Goal: Task Accomplishment & Management: Use online tool/utility

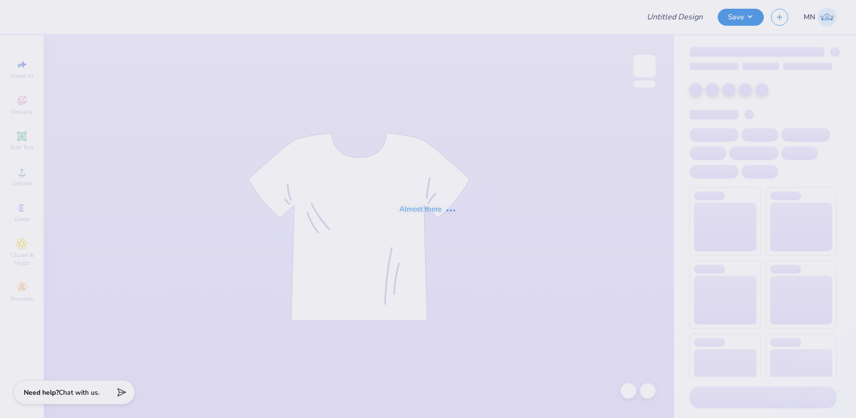
type input "Family Weekend 2"
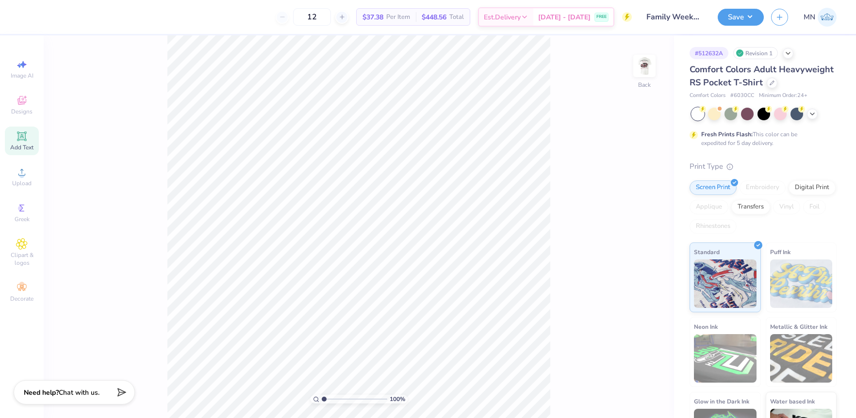
click at [17, 140] on icon at bounding box center [22, 137] width 12 height 12
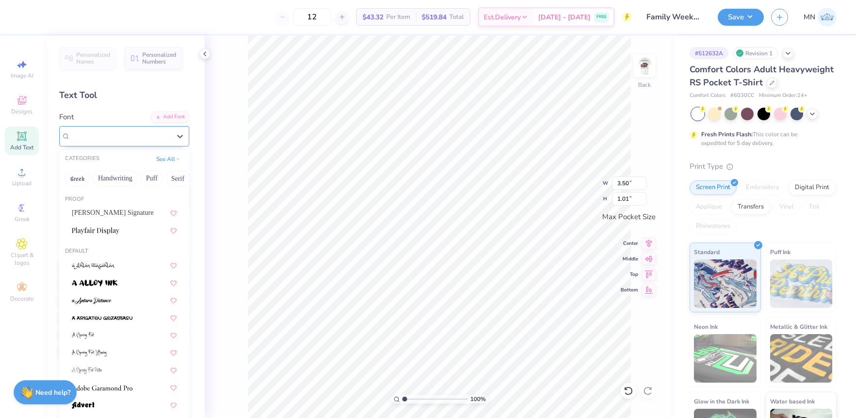
click at [145, 137] on div "Super Dream" at bounding box center [120, 136] width 102 height 15
click at [123, 207] on div "Bettina Signature" at bounding box center [124, 213] width 122 height 16
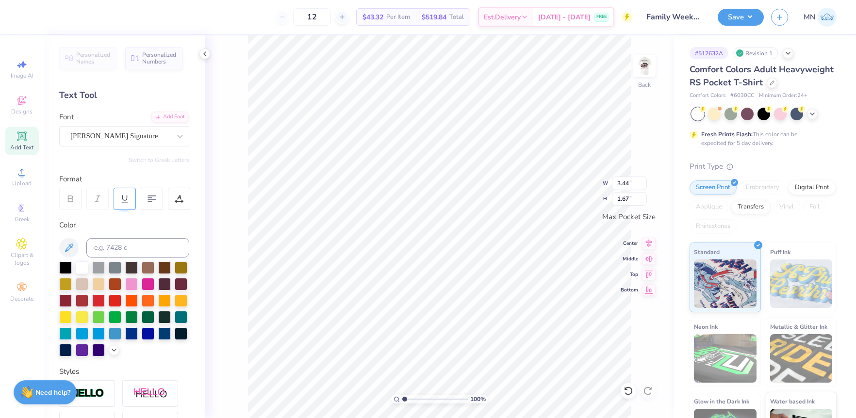
type input "3.44"
type input "1.67"
click at [118, 242] on input at bounding box center [137, 247] width 103 height 19
type input "202"
type textarea "Phi Mu"
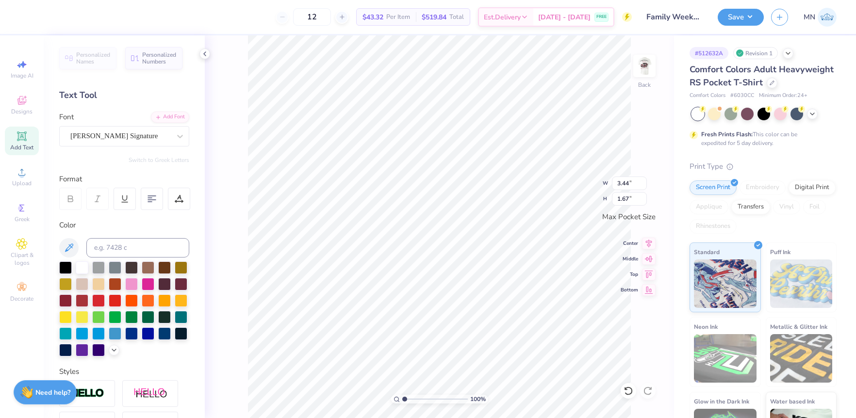
scroll to position [0, 0]
click at [509, 233] on li "Duplicate" at bounding box center [532, 236] width 76 height 19
click at [154, 134] on div "Bettina Signature" at bounding box center [120, 136] width 102 height 15
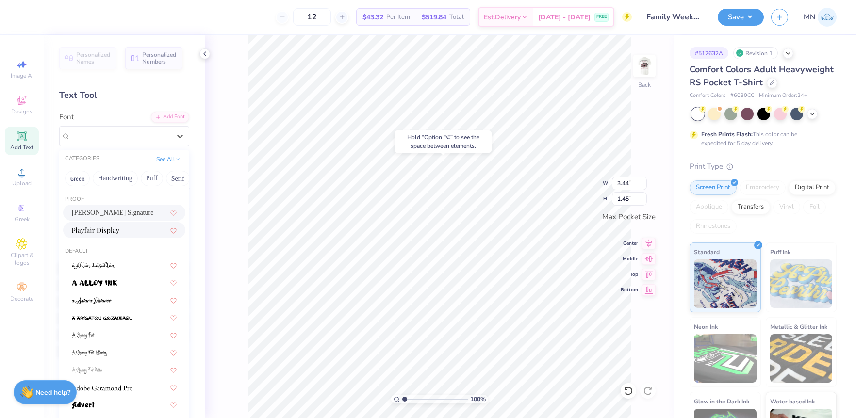
click at [127, 233] on div at bounding box center [124, 230] width 105 height 10
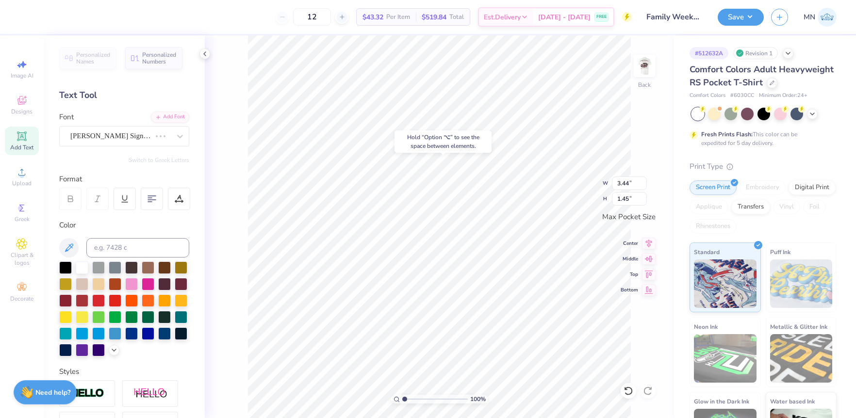
type input "2.11"
type input "0.55"
type textarea "FAMILY WEEKEND"
type input "2.98"
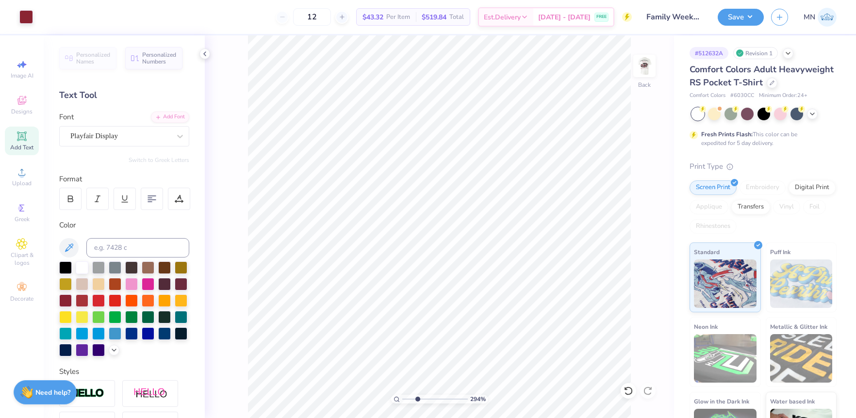
drag, startPoint x: 413, startPoint y: 400, endPoint x: 421, endPoint y: 396, distance: 8.9
click at [418, 400] on input "range" at bounding box center [435, 399] width 66 height 9
type input "3.43"
type input "0.30"
type input "3.44"
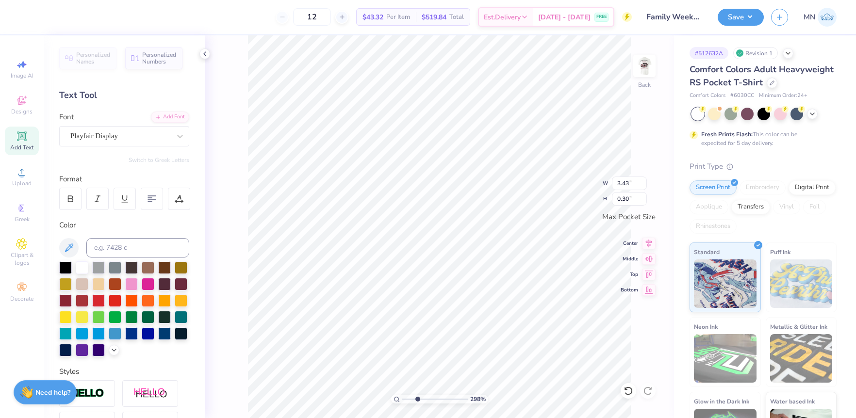
type input "1.45"
type input "3.43"
type input "0.30"
click at [627, 183] on input "3.43" at bounding box center [629, 184] width 35 height 14
type input "3.44"
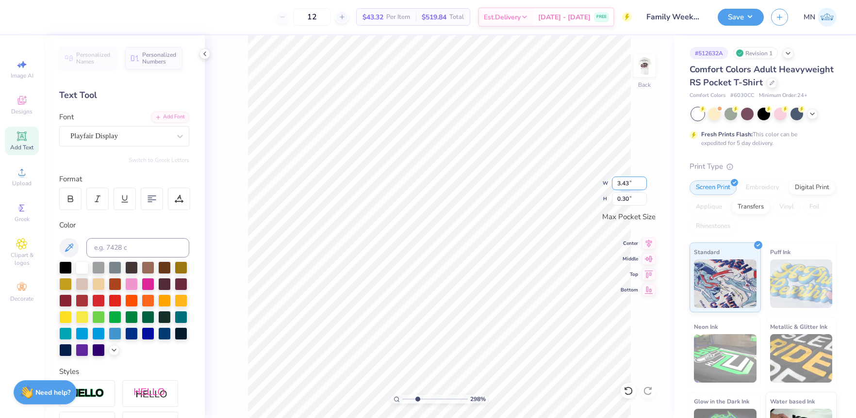
type input "1.45"
click at [584, 294] on li "Group" at bounding box center [592, 297] width 76 height 19
type input "1"
click at [378, 393] on div "100 %" at bounding box center [439, 226] width 383 height 383
drag, startPoint x: 743, startPoint y: 17, endPoint x: 750, endPoint y: 27, distance: 12.1
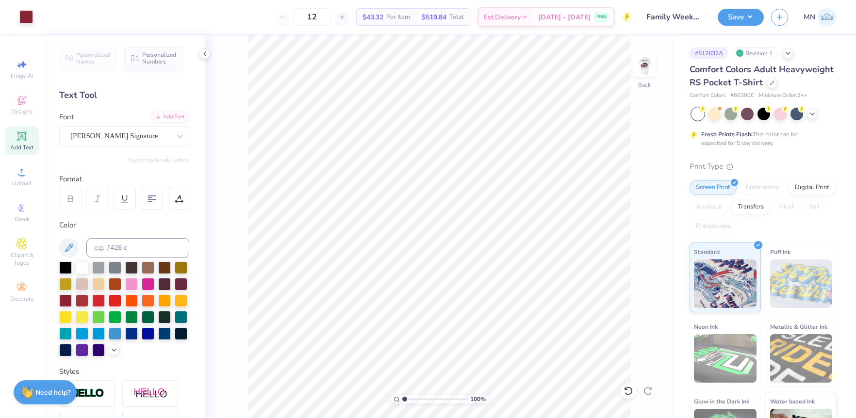
click at [743, 17] on button "Save" at bounding box center [741, 17] width 46 height 17
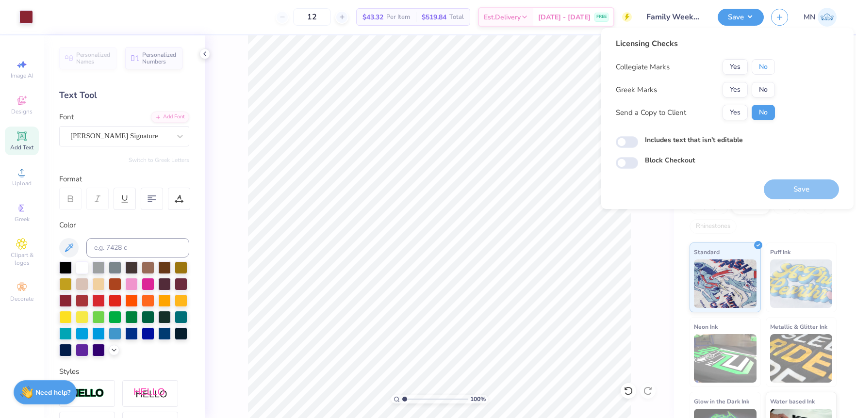
drag, startPoint x: 769, startPoint y: 68, endPoint x: 753, endPoint y: 80, distance: 19.8
click at [768, 68] on button "No" at bounding box center [763, 67] width 23 height 16
drag, startPoint x: 743, startPoint y: 87, endPoint x: 746, endPoint y: 102, distance: 14.9
click at [743, 89] on button "Yes" at bounding box center [735, 90] width 25 height 16
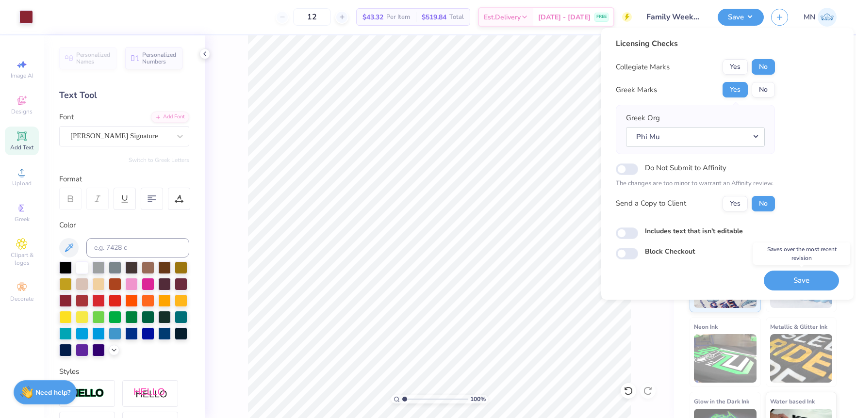
click at [804, 283] on button "Save" at bounding box center [801, 281] width 75 height 20
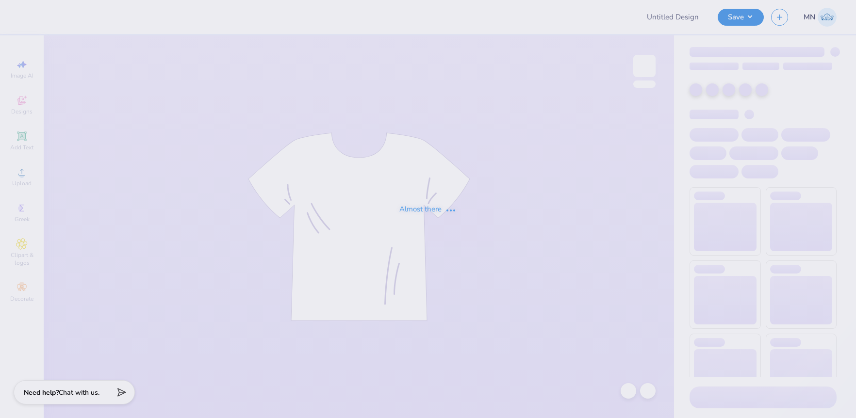
type input "Senior Shirts"
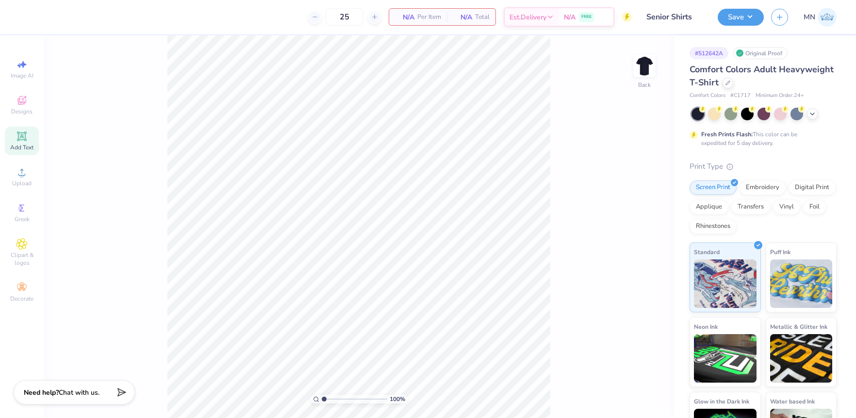
drag, startPoint x: 21, startPoint y: 147, endPoint x: 28, endPoint y: 148, distance: 7.0
click at [21, 147] on span "Add Text" at bounding box center [21, 148] width 23 height 8
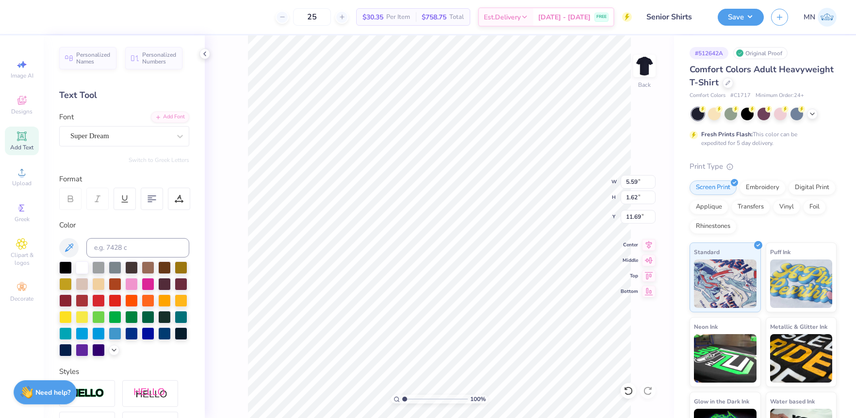
scroll to position [0, 7]
type textarea "AT THE UNIVERSITY OF MISSOURI"
click at [163, 118] on div "Add Font" at bounding box center [170, 116] width 38 height 11
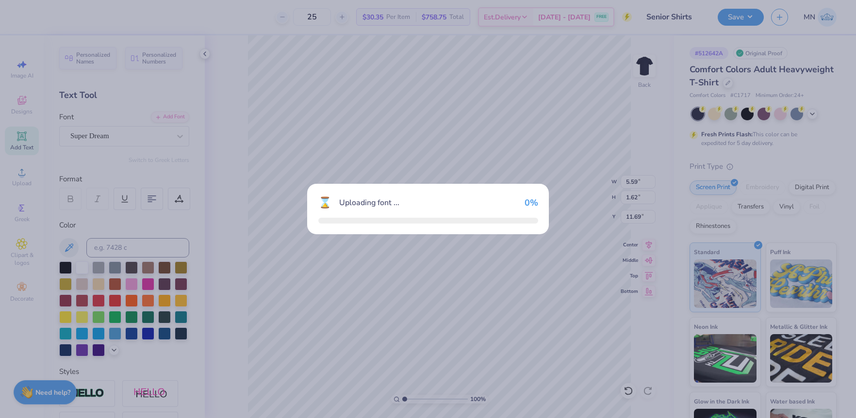
type input "14.17"
type input "0.68"
type input "12.16"
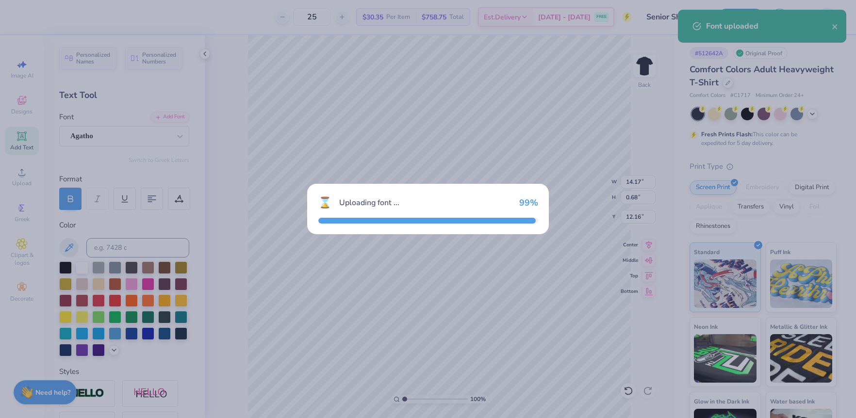
type input "14.16"
type input "0.62"
type input "12.19"
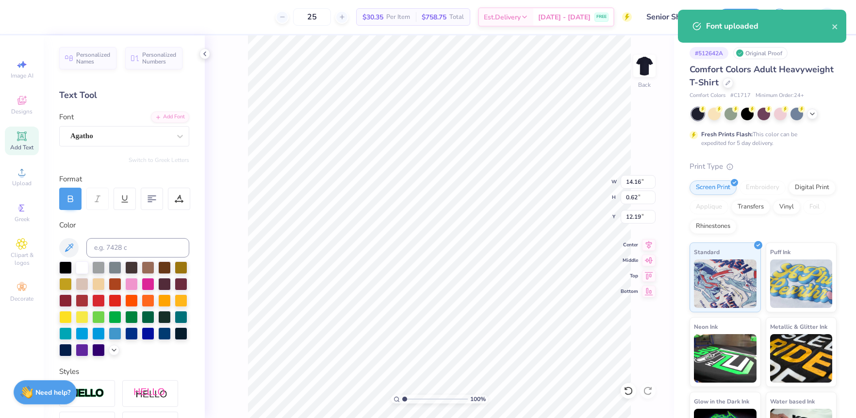
type input "9.00"
type input "0.39"
type input "12.42"
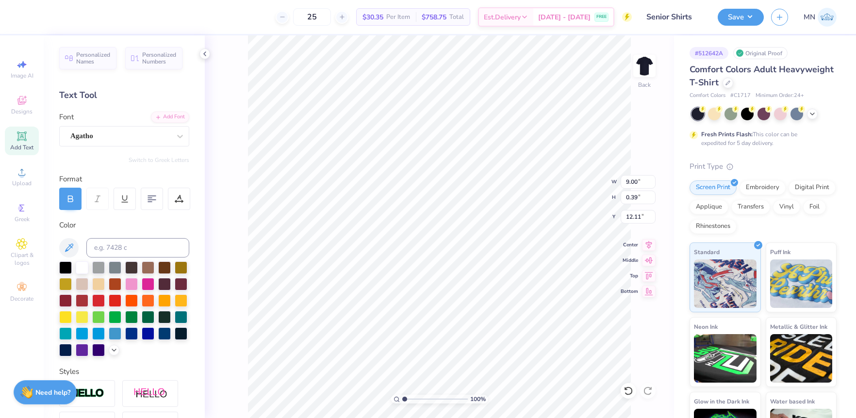
type input "12.11"
click at [443, 238] on li "Duplicate" at bounding box center [450, 236] width 76 height 19
type input "13.01"
type textarea "SENIORS 2025"
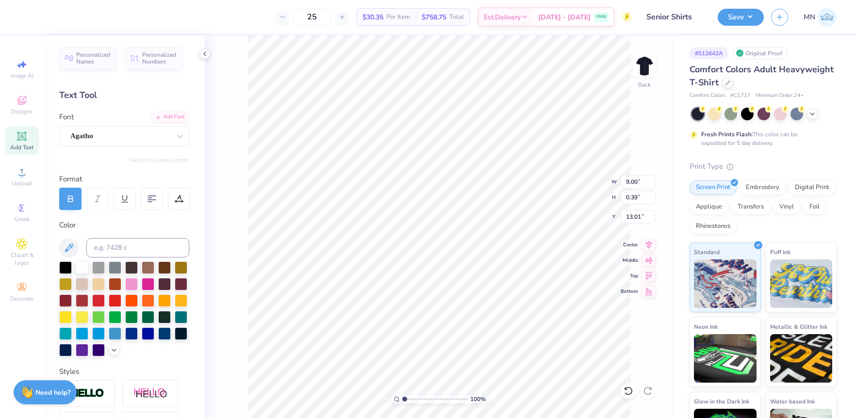
scroll to position [0, 2]
click at [179, 200] on icon at bounding box center [179, 199] width 9 height 9
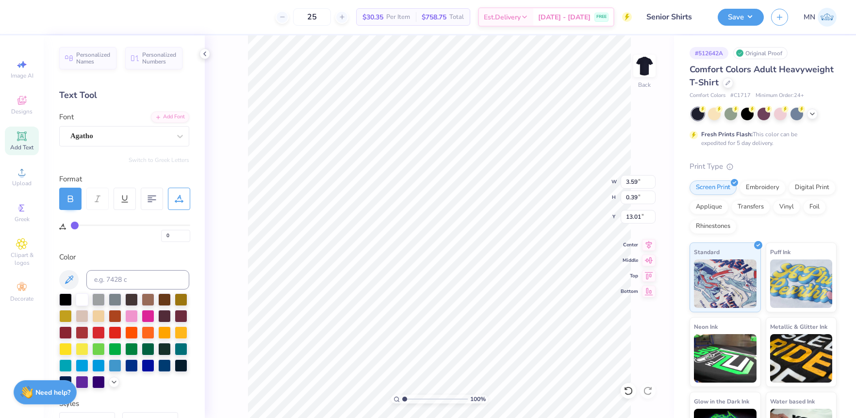
type input "15"
click at [92, 225] on input "range" at bounding box center [130, 225] width 119 height 1
type input "4.61"
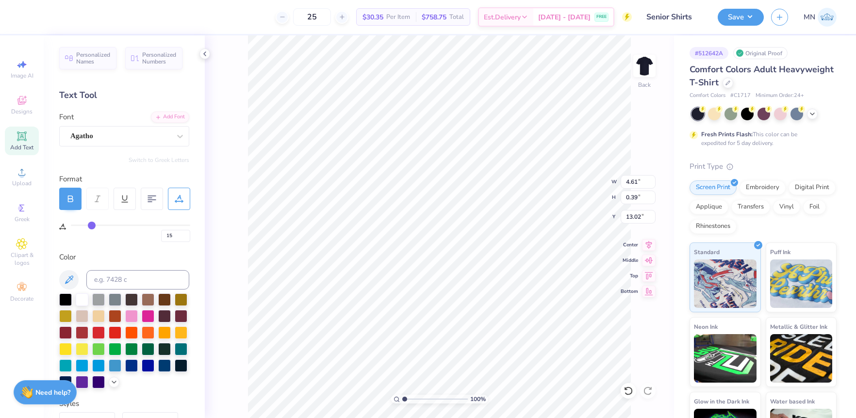
type input "5.70"
type input "0.49"
type input "13.04"
click at [22, 174] on circle at bounding box center [21, 175] width 5 height 5
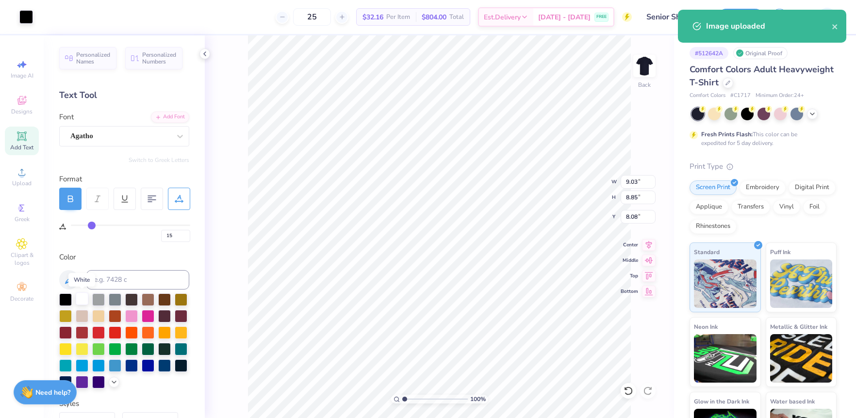
click at [79, 296] on div at bounding box center [82, 299] width 13 height 13
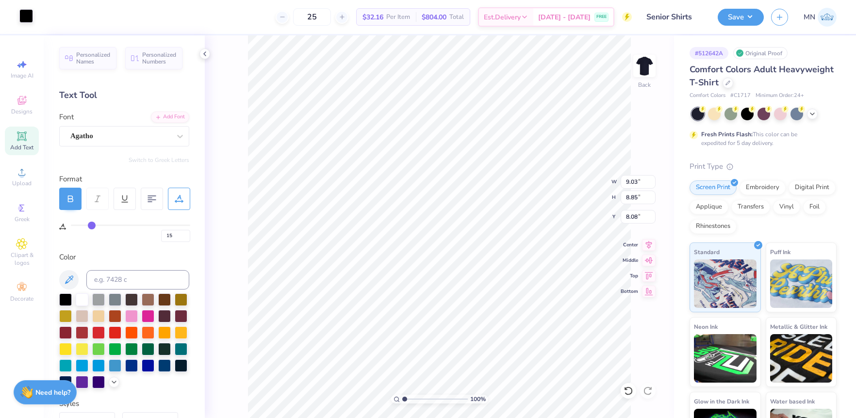
click at [26, 9] on div at bounding box center [26, 16] width 14 height 14
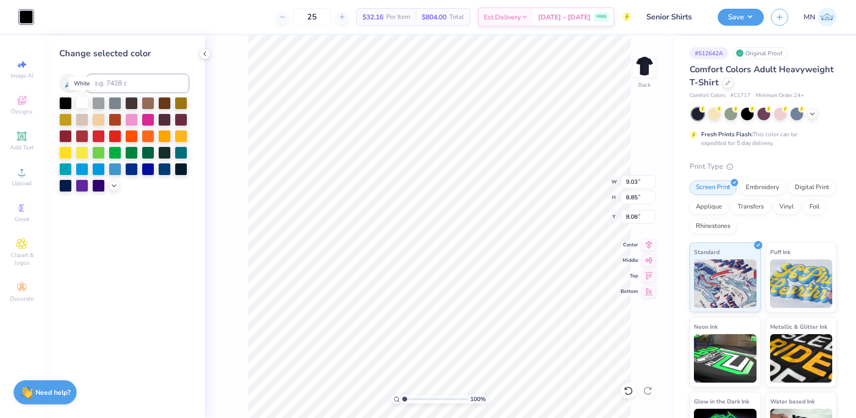
click at [82, 103] on div at bounding box center [82, 102] width 13 height 13
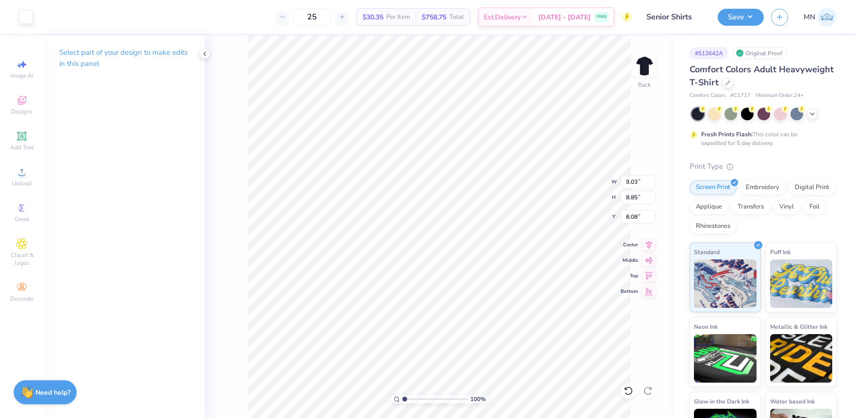
type input "0.63"
type input "0.61"
type input "11.89"
type input "6.25"
drag, startPoint x: 434, startPoint y: 398, endPoint x: 440, endPoint y: 396, distance: 7.2
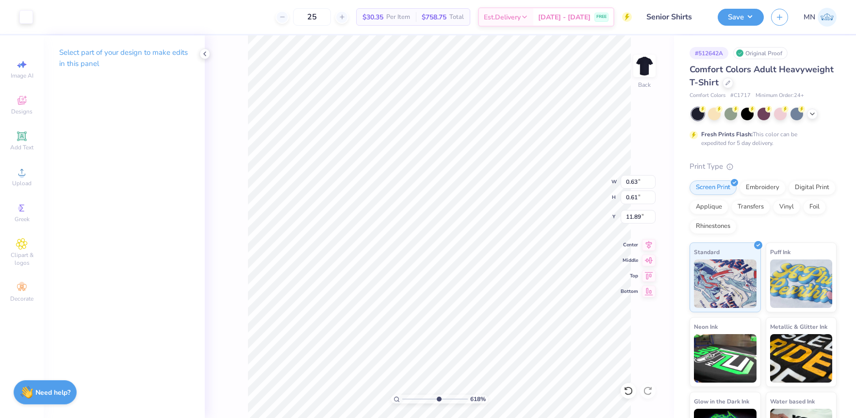
click at [439, 397] on input "range" at bounding box center [435, 399] width 66 height 9
type input "0.25"
type input "0.24"
type input "12.11"
type input "1"
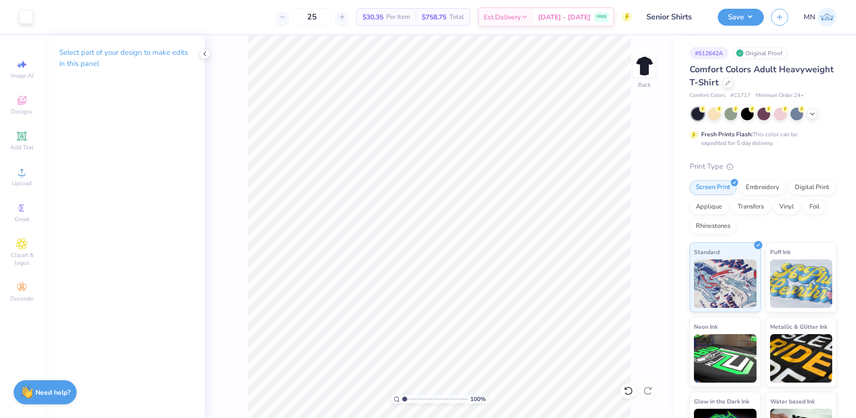
drag, startPoint x: 439, startPoint y: 400, endPoint x: 399, endPoint y: 396, distance: 41.0
click at [398, 396] on div "100 %" at bounding box center [439, 399] width 97 height 9
click at [456, 314] on li "Group" at bounding box center [471, 311] width 76 height 19
click at [27, 169] on icon at bounding box center [22, 173] width 12 height 12
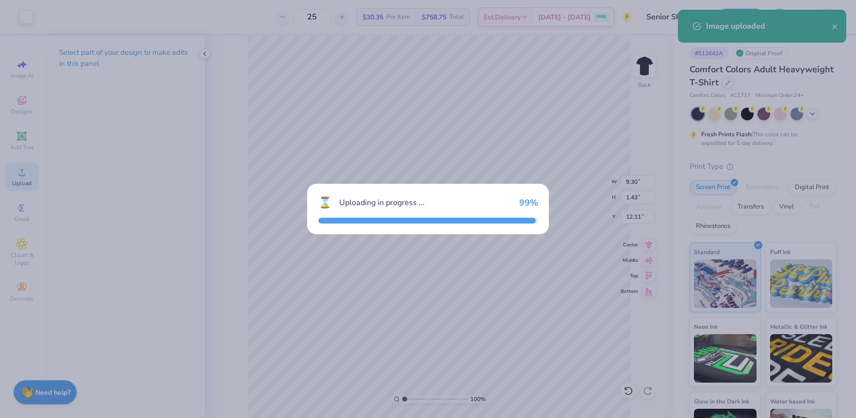
type input "14.17"
type input "8.77"
type input "8.12"
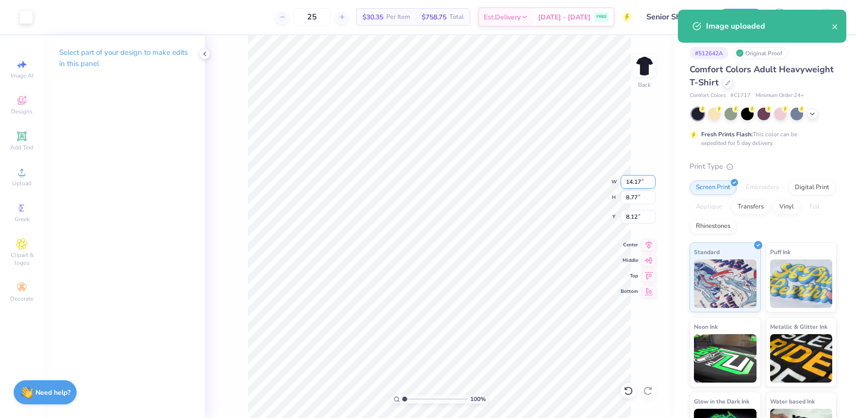
click at [634, 186] on input "14.17" at bounding box center [638, 182] width 35 height 14
type input "12.00"
type input "7.42"
type input "8.79"
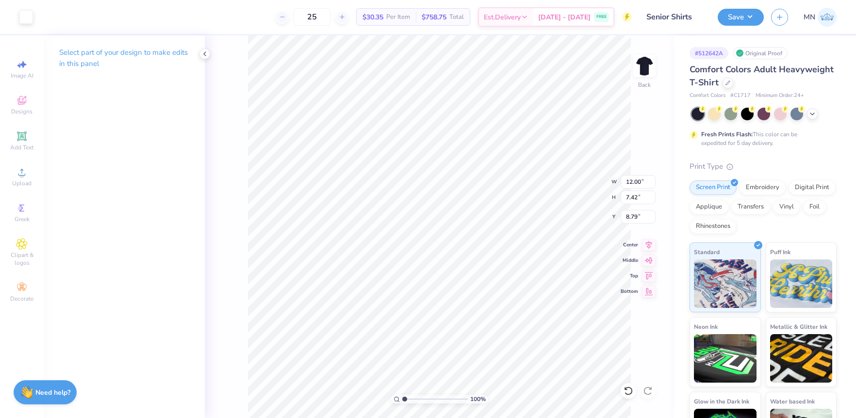
type input "3.89"
type input "1.73"
click at [409, 398] on input "range" at bounding box center [435, 399] width 66 height 9
drag, startPoint x: 23, startPoint y: 134, endPoint x: 166, endPoint y: 184, distance: 151.2
click at [23, 134] on icon at bounding box center [21, 136] width 7 height 7
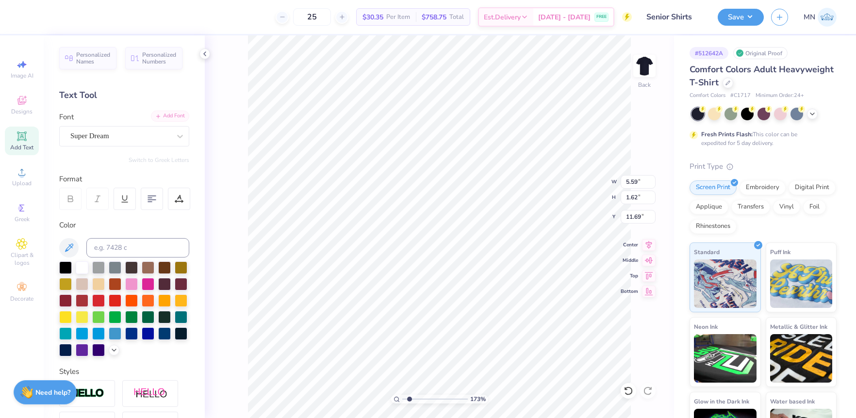
click at [165, 118] on div "Add Font" at bounding box center [170, 116] width 38 height 11
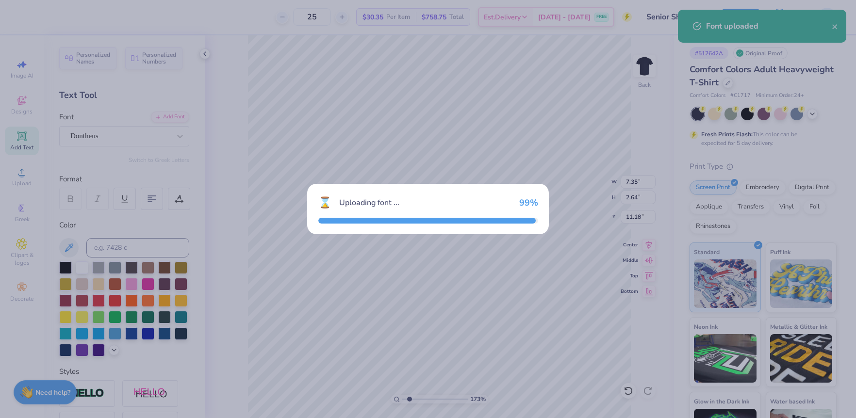
type input "7.35"
type input "2.64"
type input "11.18"
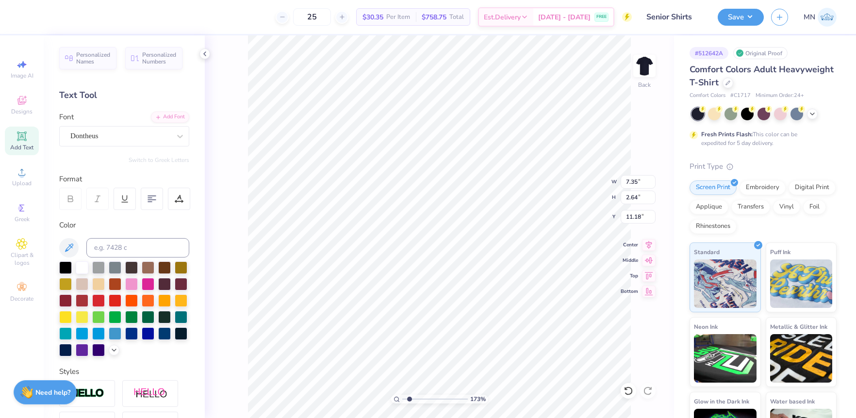
scroll to position [0, 1]
type textarea "Sigma Kappa"
click at [146, 37] on div "Personalized Names Personalized Numbers Text Tool Add Font Font Dontheus Switch…" at bounding box center [124, 226] width 161 height 383
type input "1.46"
click at [407, 398] on input "range" at bounding box center [435, 399] width 66 height 9
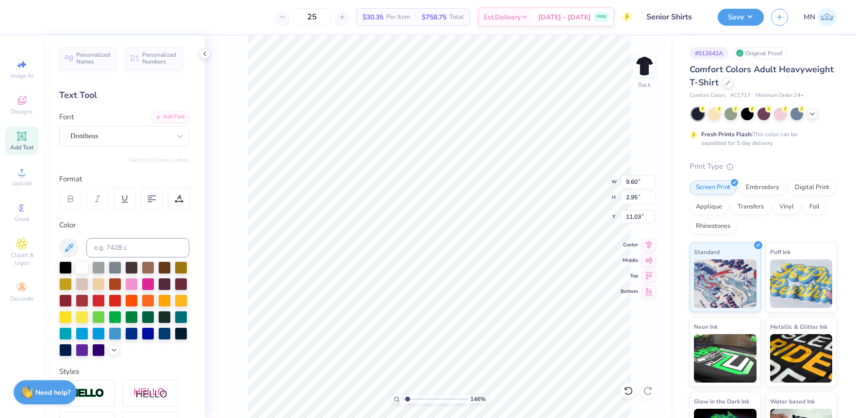
type input "9.16"
type input "12.50"
click at [402, 394] on div "100 %" at bounding box center [439, 226] width 383 height 383
type input "1.75"
click at [410, 396] on input "range" at bounding box center [435, 399] width 66 height 9
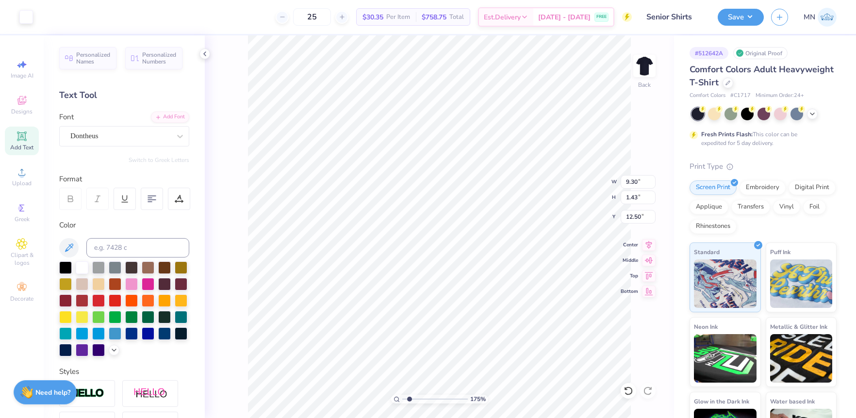
type input "9.00"
type input "0.39"
drag, startPoint x: 180, startPoint y: 201, endPoint x: 181, endPoint y: 208, distance: 7.8
click at [180, 201] on icon at bounding box center [179, 199] width 9 height 9
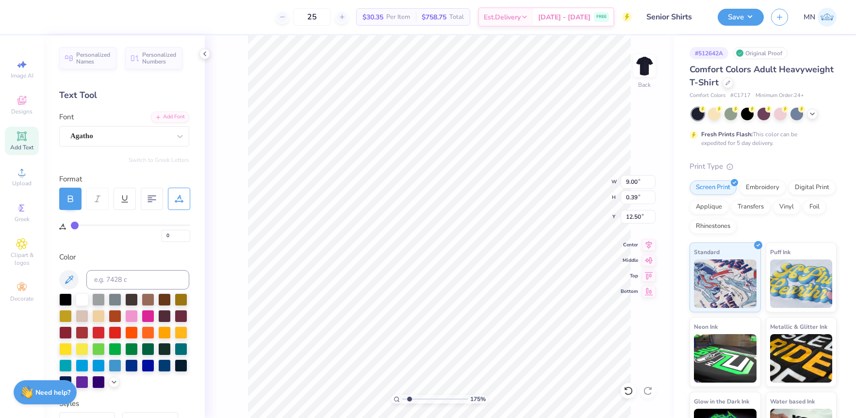
type input "1"
type input "2"
type input "3"
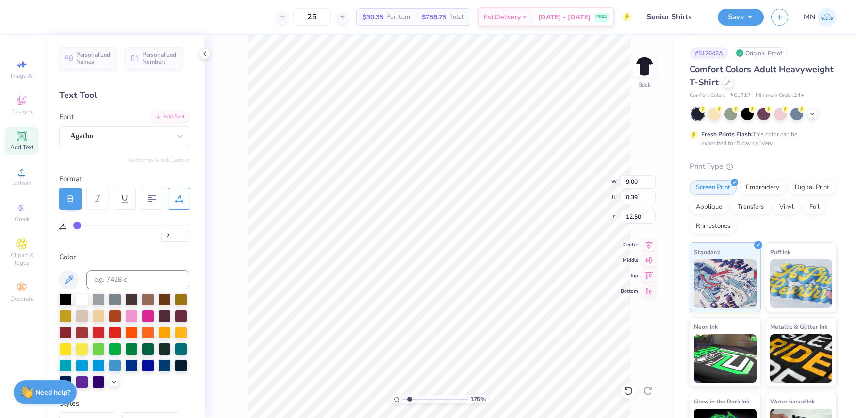
type input "3"
type input "4"
type input "5"
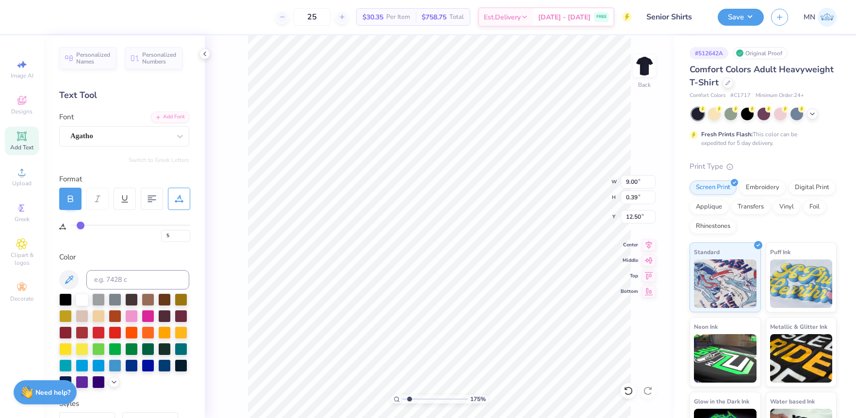
type input "6"
type input "7"
drag, startPoint x: 75, startPoint y: 227, endPoint x: 82, endPoint y: 227, distance: 6.8
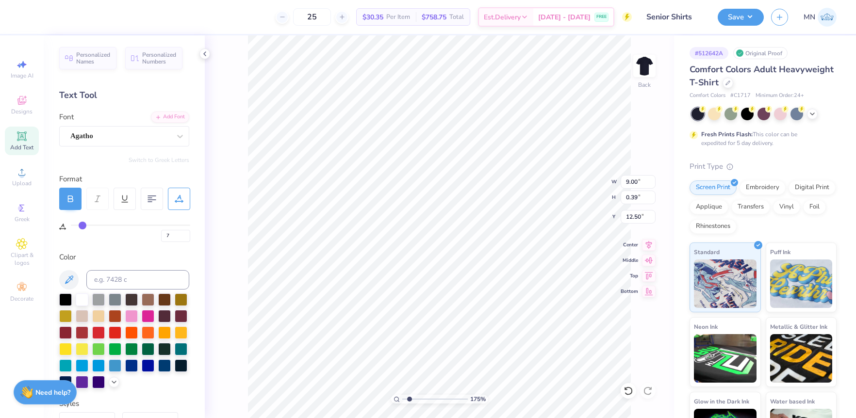
type input "7"
click at [82, 226] on input "range" at bounding box center [130, 225] width 119 height 1
type input "10.21"
type input "8"
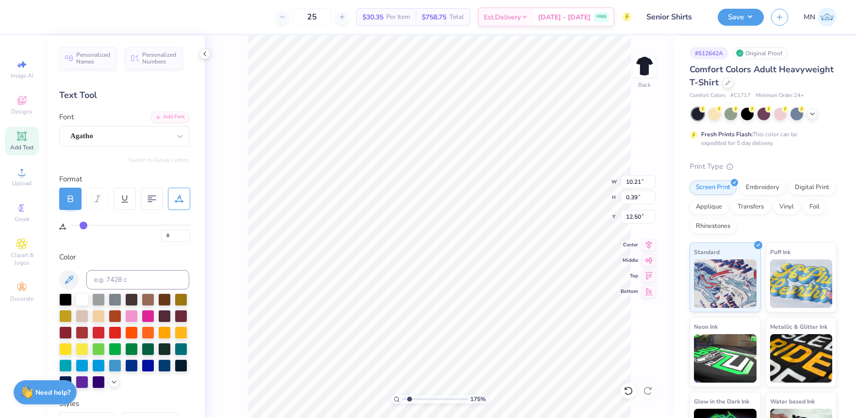
type input "9"
type input "10"
type input "11"
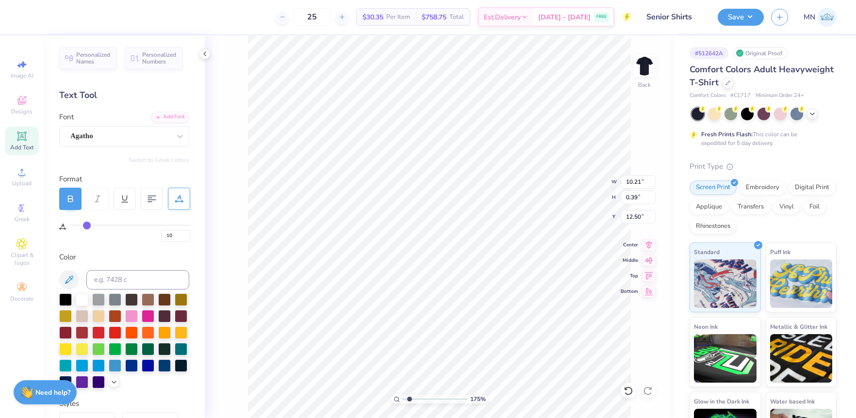
type input "11"
type input "12"
type input "13"
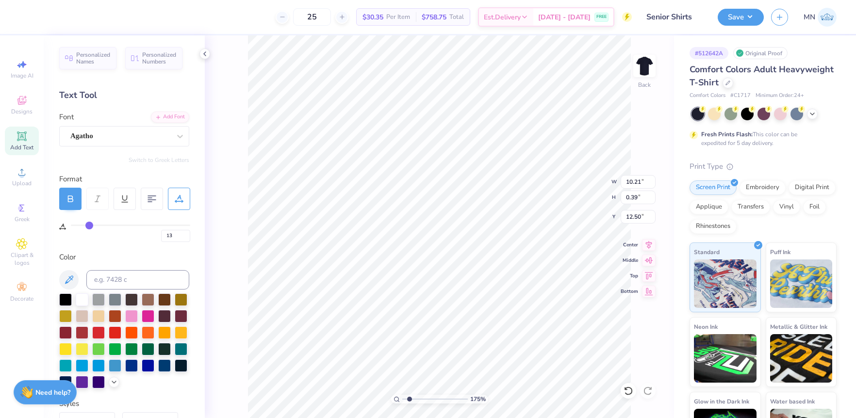
type input "14"
type input "15"
type input "16"
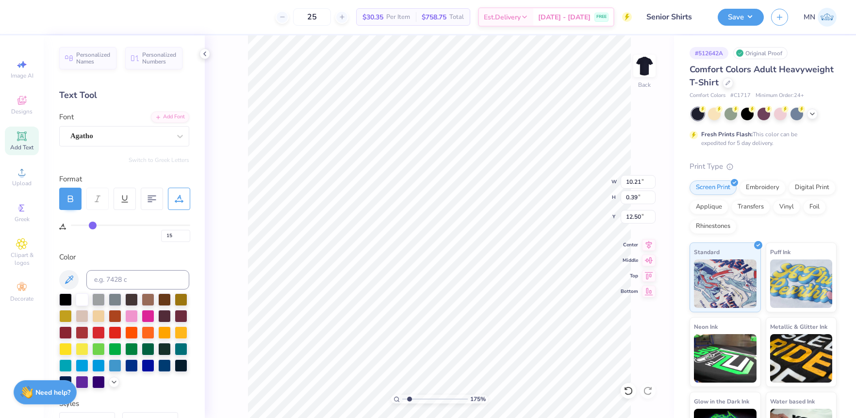
type input "16"
type input "17"
type input "18"
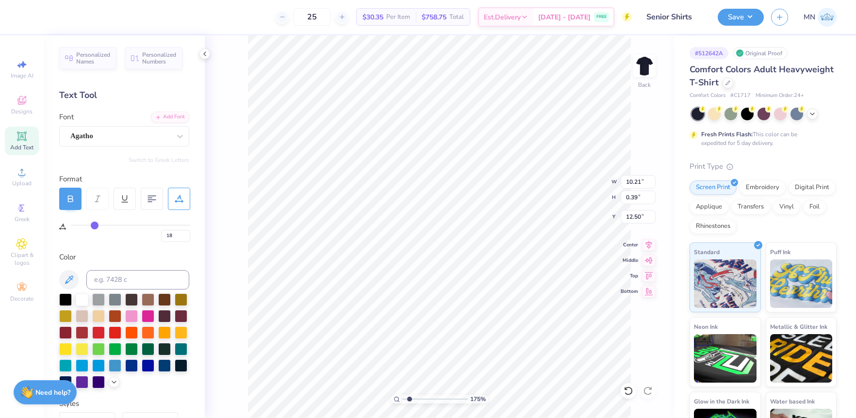
type input "19"
type input "20"
type input "21"
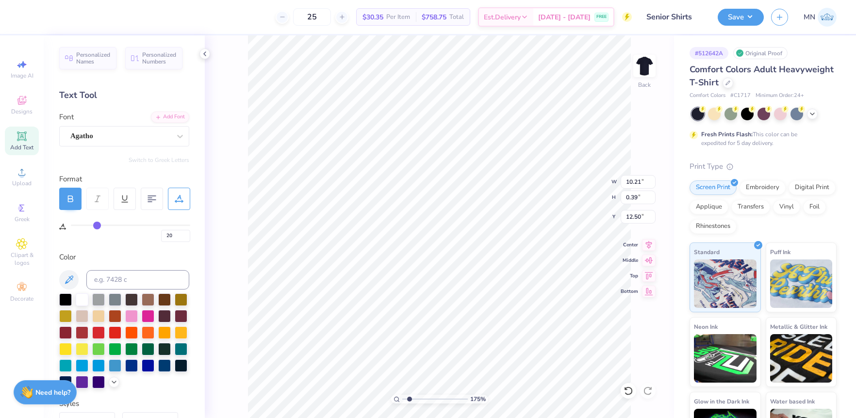
type input "21"
drag, startPoint x: 82, startPoint y: 227, endPoint x: 98, endPoint y: 227, distance: 15.5
type input "21"
click at [98, 226] on input "range" at bounding box center [130, 225] width 119 height 1
type input "12.62"
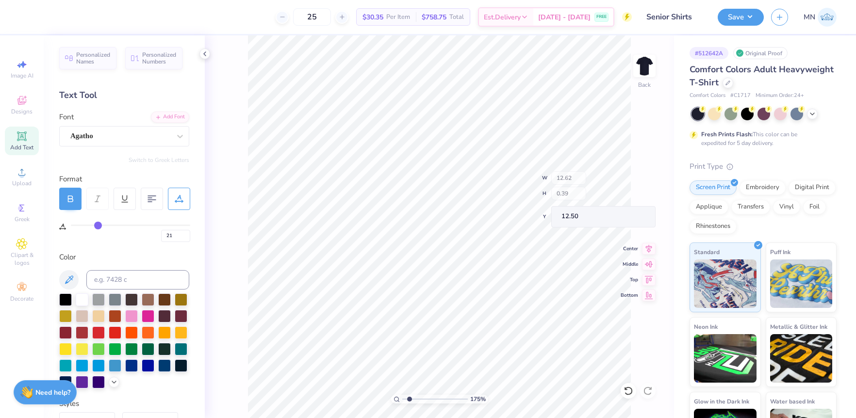
type input "10.77"
type input "0.34"
type input "12.56"
type input "12.50"
type input "0.25"
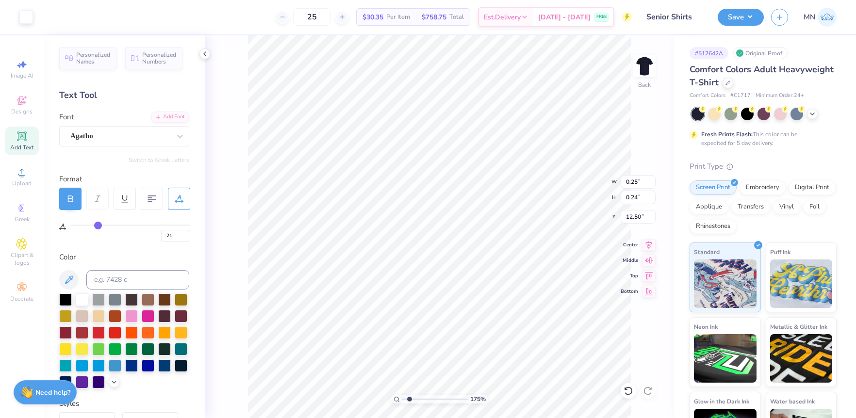
type input "0.24"
type input "1"
drag, startPoint x: 411, startPoint y: 399, endPoint x: 402, endPoint y: 396, distance: 9.1
click at [402, 396] on input "range" at bounding box center [435, 399] width 66 height 9
click at [438, 312] on li "Group" at bounding box center [443, 311] width 76 height 19
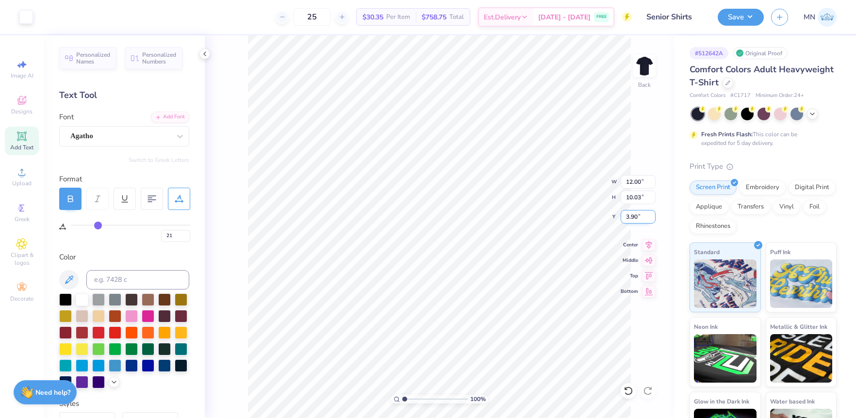
click at [632, 218] on input "3.90" at bounding box center [638, 217] width 35 height 14
type input "3.00"
drag, startPoint x: 738, startPoint y: 22, endPoint x: 735, endPoint y: 26, distance: 5.5
click at [738, 22] on button "Save" at bounding box center [741, 17] width 46 height 17
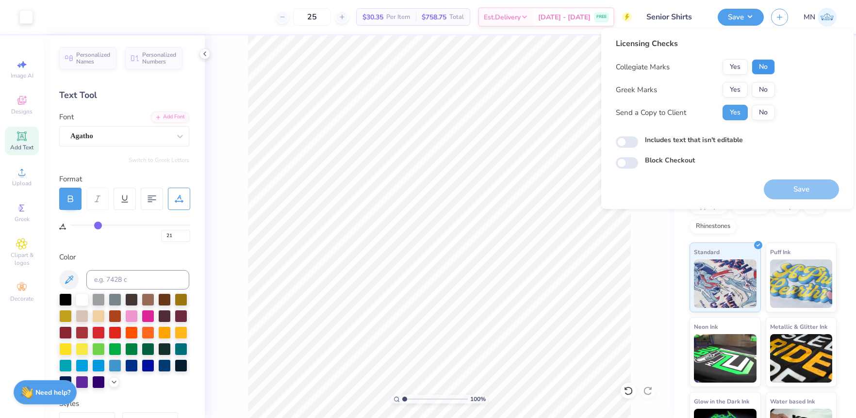
click at [755, 64] on button "No" at bounding box center [763, 67] width 23 height 16
click at [741, 70] on button "Yes" at bounding box center [735, 67] width 25 height 16
drag, startPoint x: 739, startPoint y: 84, endPoint x: 747, endPoint y: 102, distance: 19.8
click at [741, 89] on button "Yes" at bounding box center [735, 90] width 25 height 16
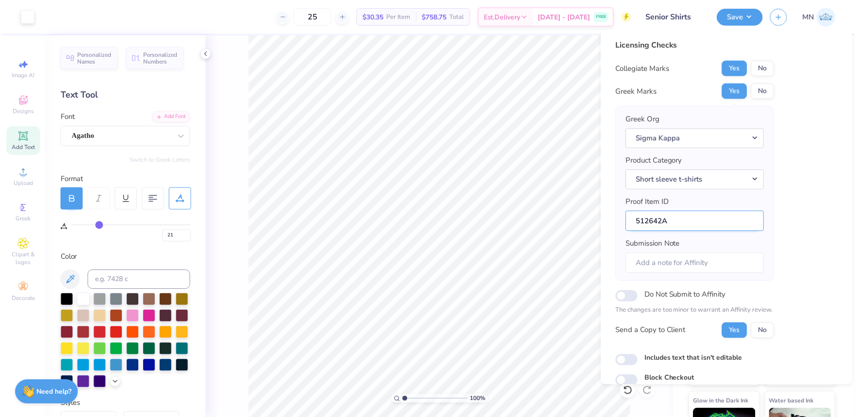
scroll to position [42, 0]
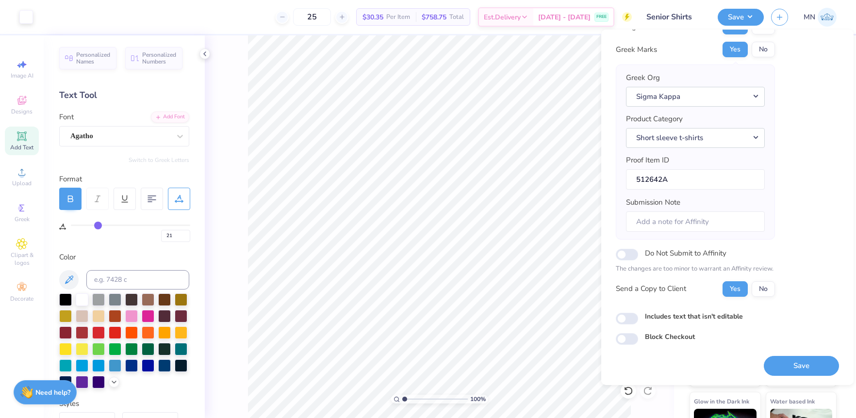
click at [813, 364] on button "Save" at bounding box center [801, 366] width 75 height 20
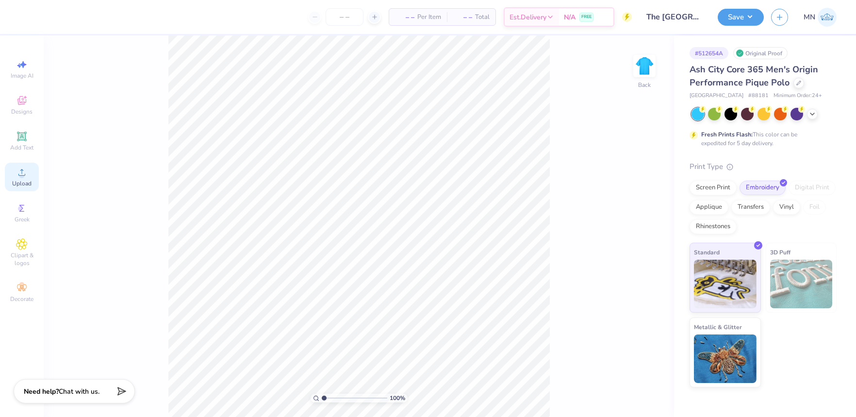
click at [20, 182] on span "Upload" at bounding box center [21, 184] width 19 height 8
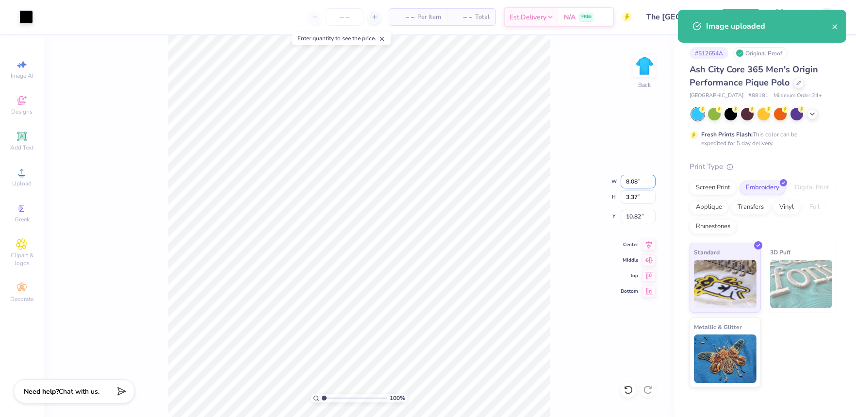
click at [627, 182] on input "8.08" at bounding box center [638, 182] width 35 height 14
type input "4.00"
type input "1.67"
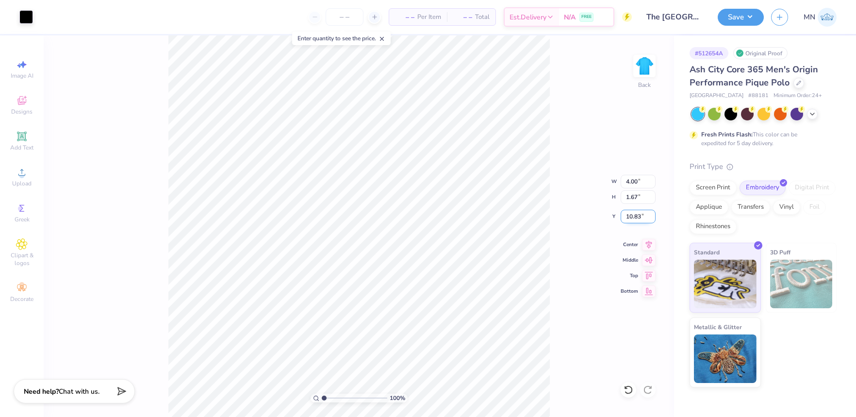
click at [632, 213] on input "10.83" at bounding box center [638, 217] width 35 height 14
type input "3.00"
click at [23, 182] on span "Upload" at bounding box center [21, 184] width 19 height 8
click at [24, 171] on icon at bounding box center [22, 173] width 12 height 12
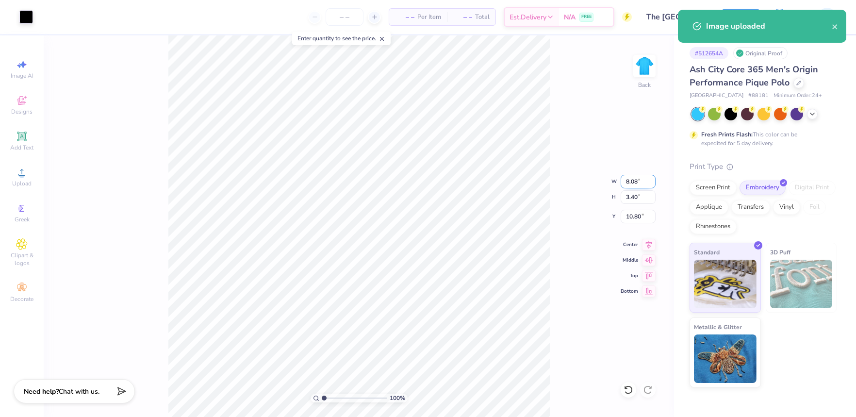
click at [636, 185] on input "8.08" at bounding box center [638, 182] width 35 height 14
type input "4.00"
type input "1.68"
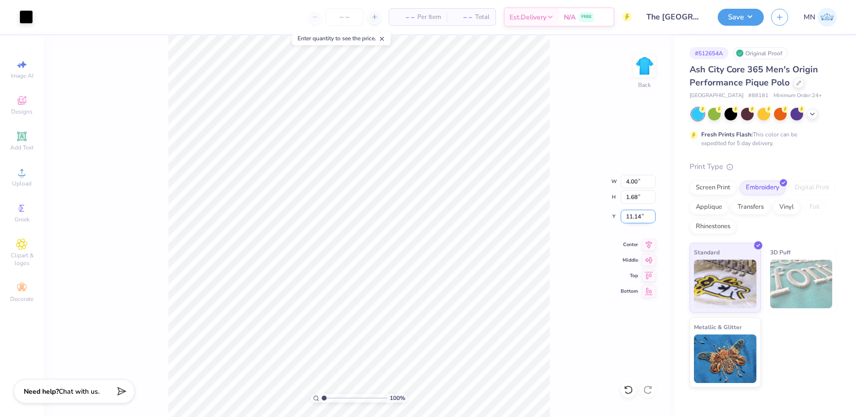
click at [639, 216] on input "11.14" at bounding box center [638, 217] width 35 height 14
type input "3.00"
drag, startPoint x: 751, startPoint y: 19, endPoint x: 749, endPoint y: 27, distance: 8.1
click at [751, 20] on button "Save" at bounding box center [741, 17] width 46 height 17
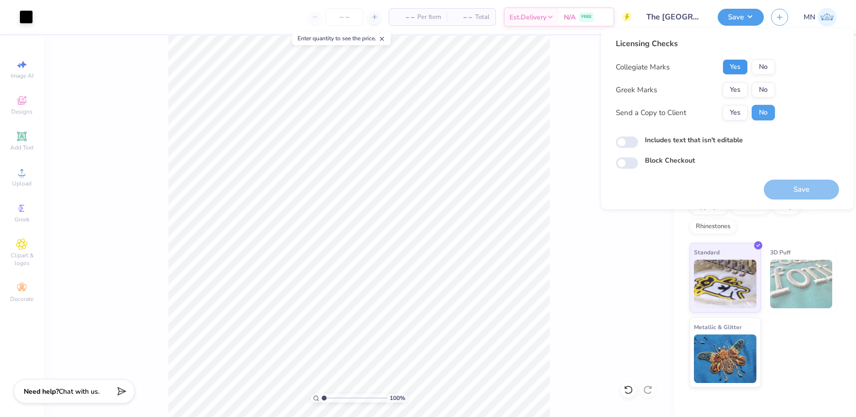
click at [736, 68] on button "Yes" at bounding box center [735, 67] width 25 height 16
click at [740, 88] on button "Yes" at bounding box center [735, 90] width 25 height 16
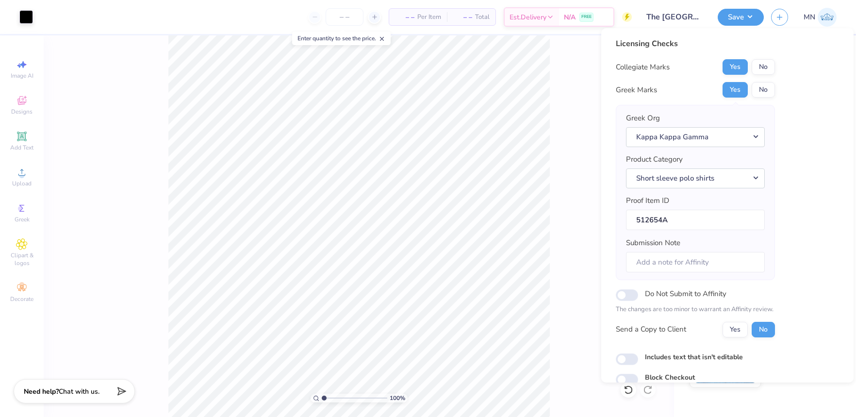
scroll to position [43, 0]
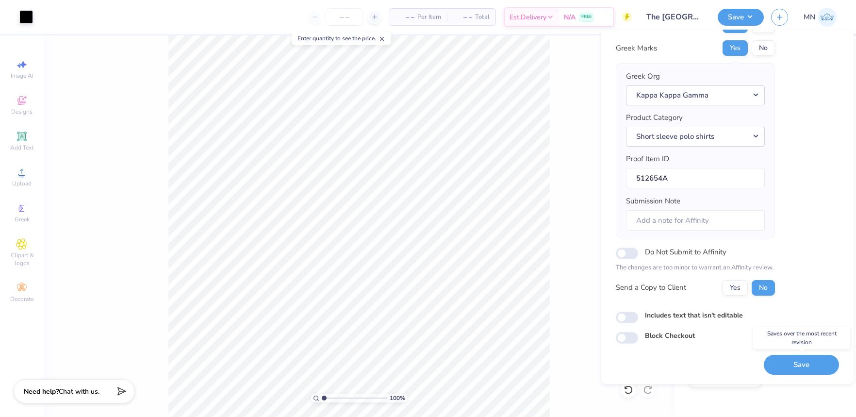
click at [777, 366] on button "Save" at bounding box center [801, 365] width 75 height 20
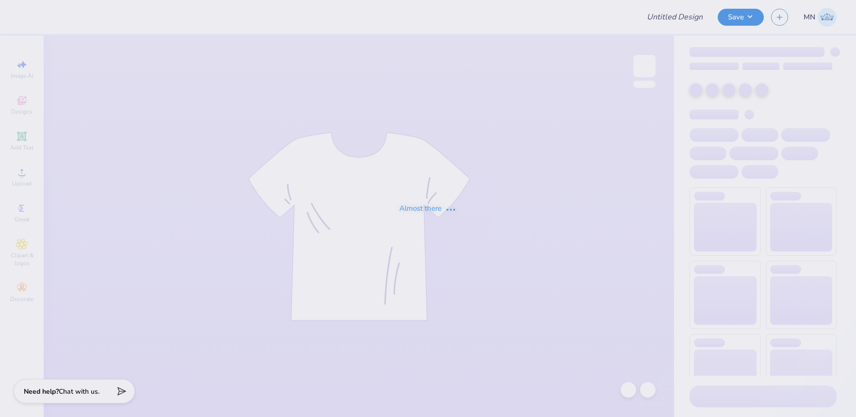
type input "aphi polo"
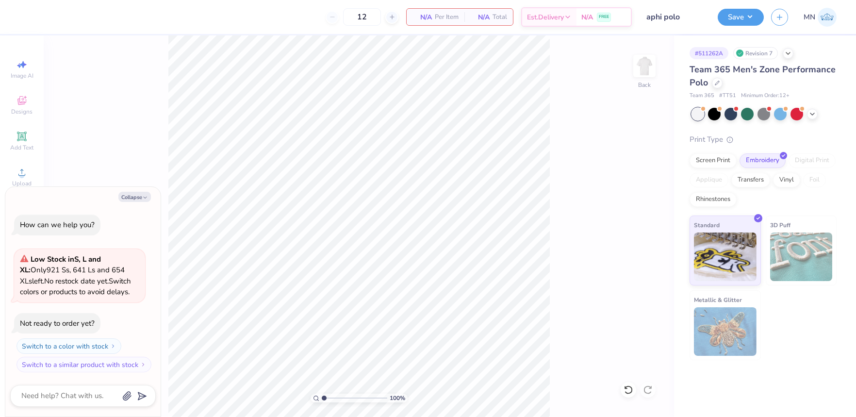
drag, startPoint x: 135, startPoint y: 197, endPoint x: 91, endPoint y: 197, distance: 44.2
click at [135, 197] on button "Collapse" at bounding box center [134, 197] width 33 height 10
type textarea "x"
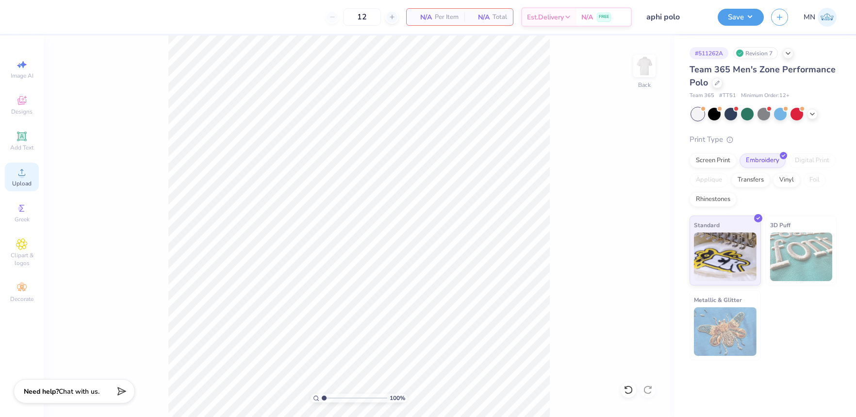
click at [27, 183] on span "Upload" at bounding box center [21, 184] width 19 height 8
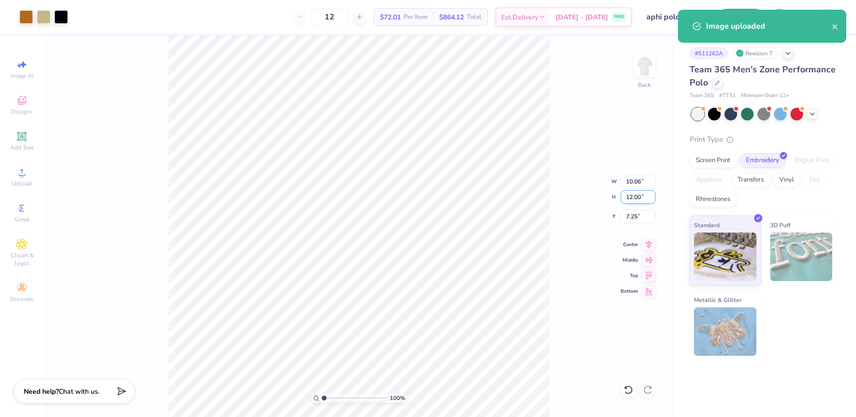
click at [641, 194] on input "12.00" at bounding box center [638, 197] width 35 height 14
type input "4"
type input "3.35"
type input "4.00"
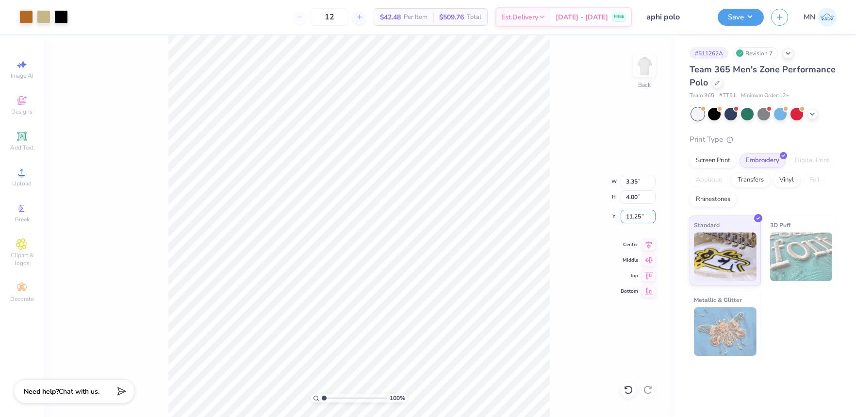
drag, startPoint x: 639, startPoint y: 218, endPoint x: 634, endPoint y: 224, distance: 9.0
click at [639, 218] on input "11.25" at bounding box center [638, 217] width 35 height 14
type input "3.00"
drag, startPoint x: 752, startPoint y: 15, endPoint x: 752, endPoint y: 22, distance: 7.3
click at [752, 15] on button "Save" at bounding box center [741, 15] width 46 height 17
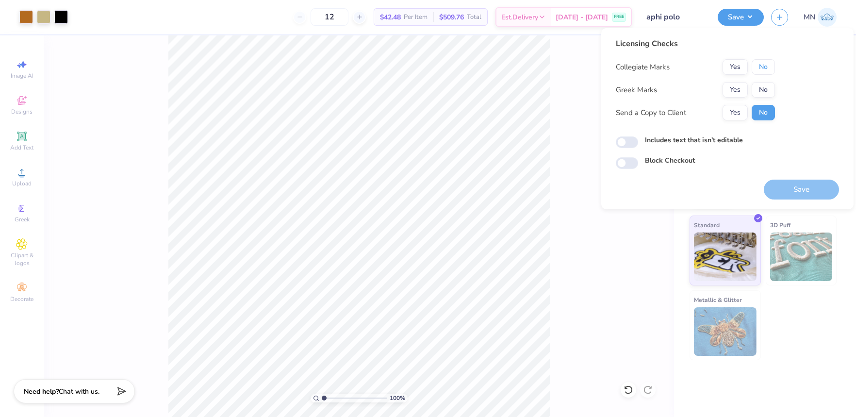
drag, startPoint x: 764, startPoint y: 69, endPoint x: 742, endPoint y: 81, distance: 25.4
click at [762, 69] on button "No" at bounding box center [763, 67] width 23 height 16
click at [732, 90] on button "Yes" at bounding box center [735, 90] width 25 height 16
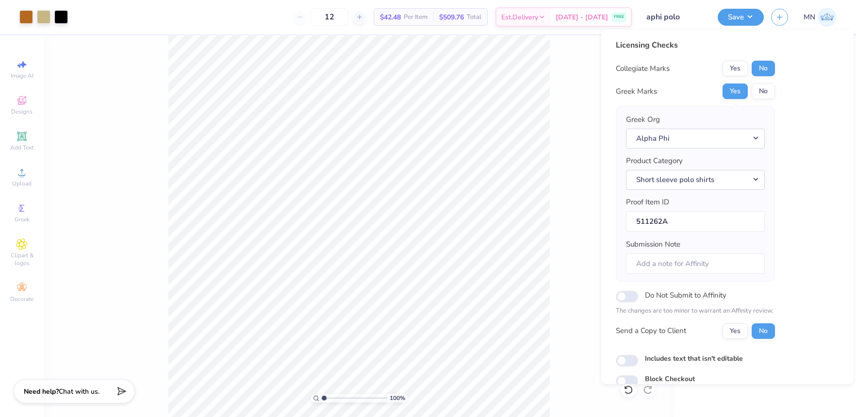
scroll to position [43, 0]
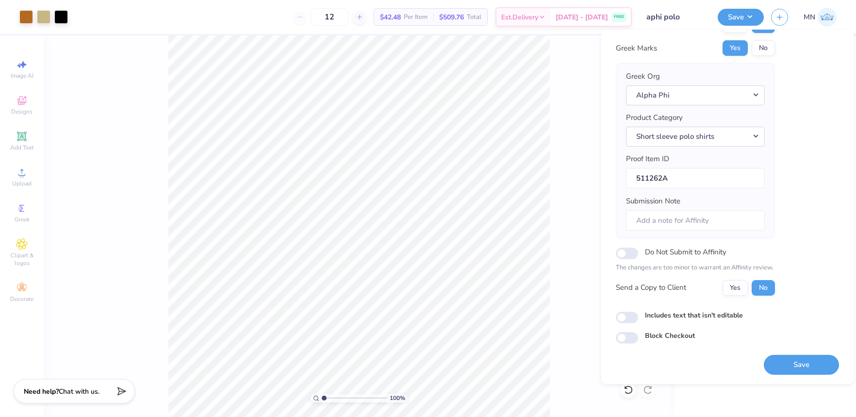
click at [779, 358] on button "Save" at bounding box center [801, 365] width 75 height 20
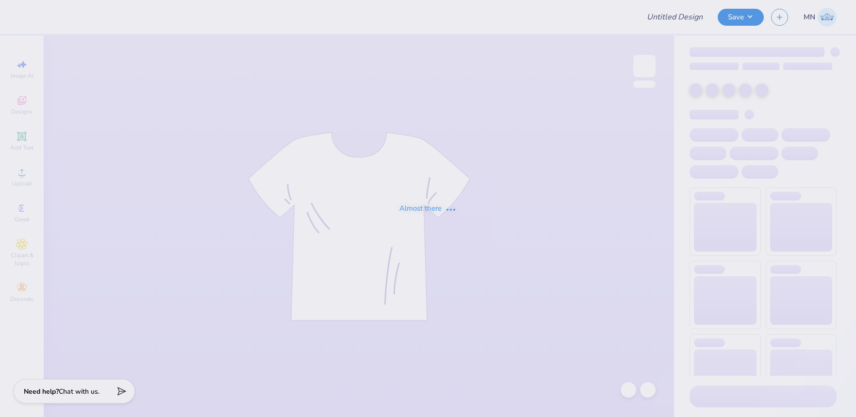
type input "pattern kkg"
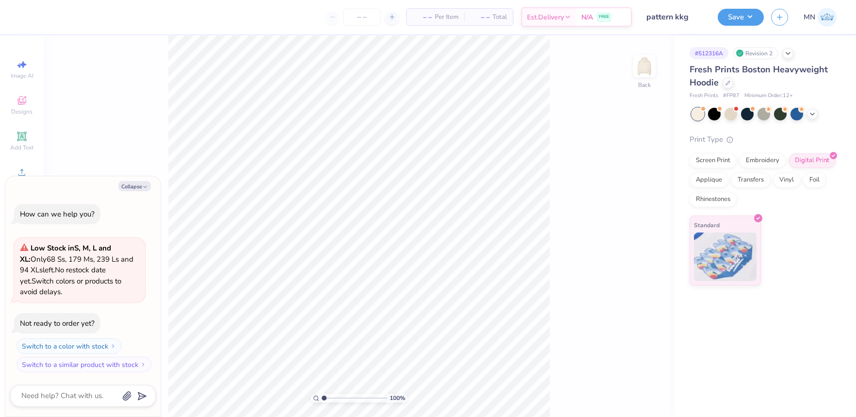
drag, startPoint x: 122, startPoint y: 188, endPoint x: 28, endPoint y: 176, distance: 95.0
click at [122, 188] on button "Collapse" at bounding box center [134, 186] width 33 height 10
type textarea "x"
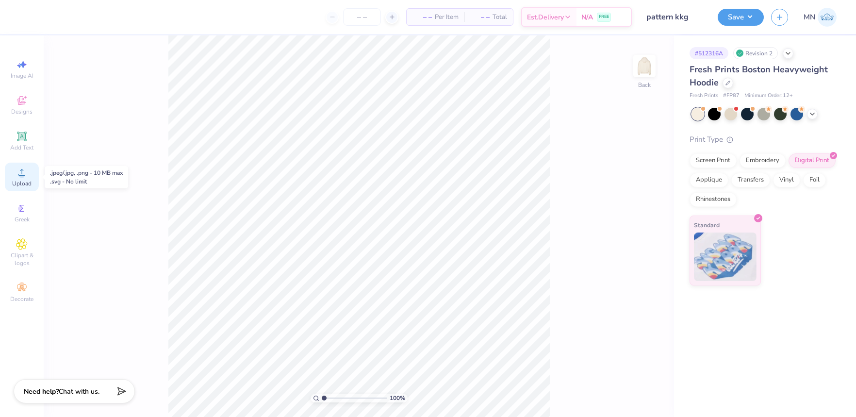
click at [26, 175] on icon at bounding box center [22, 173] width 12 height 12
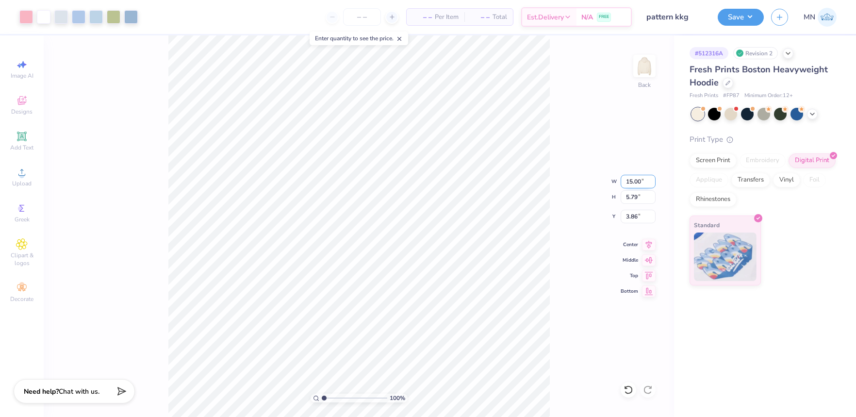
click at [640, 183] on input "15.00" at bounding box center [638, 182] width 35 height 14
type input "12.00"
type input "4.63"
click at [638, 218] on input "4.43" at bounding box center [638, 217] width 35 height 14
type input "3.00"
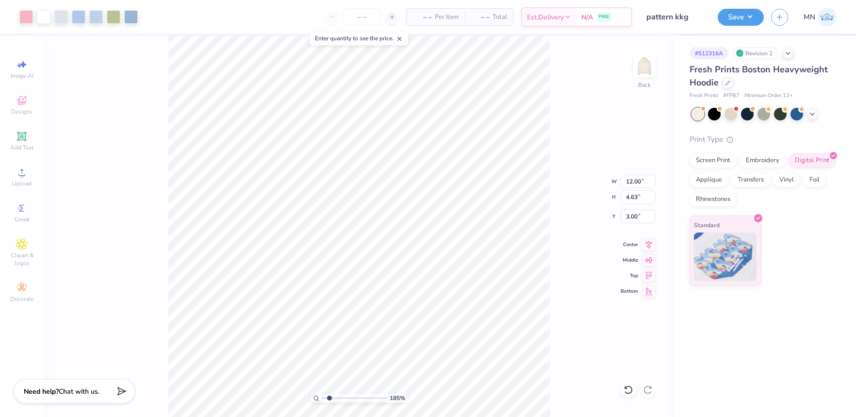
click at [330, 398] on input "range" at bounding box center [355, 398] width 66 height 9
type input "1"
drag, startPoint x: 329, startPoint y: 398, endPoint x: 312, endPoint y: 394, distance: 17.5
click at [311, 396] on div "100 %" at bounding box center [359, 398] width 97 height 9
click at [729, 21] on button "Save" at bounding box center [741, 15] width 46 height 17
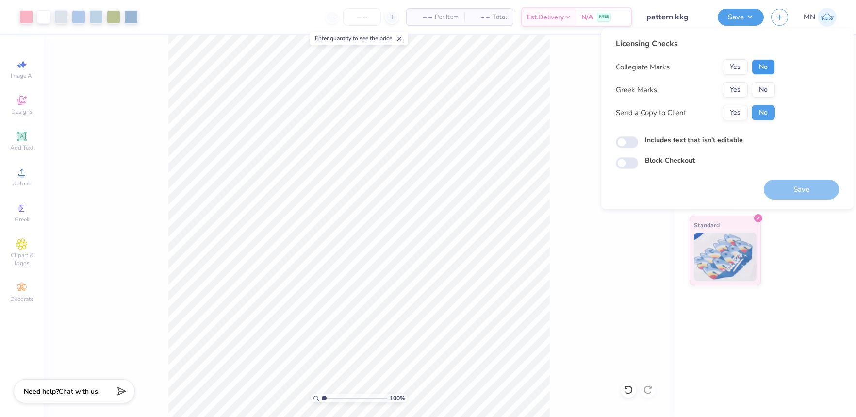
click at [771, 63] on button "No" at bounding box center [763, 67] width 23 height 16
drag, startPoint x: 752, startPoint y: 80, endPoint x: 745, endPoint y: 86, distance: 9.0
click at [745, 86] on button "Yes" at bounding box center [735, 90] width 25 height 16
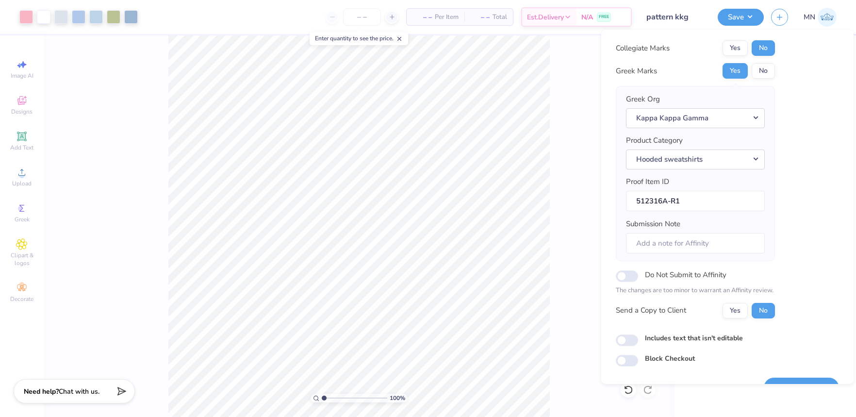
scroll to position [43, 0]
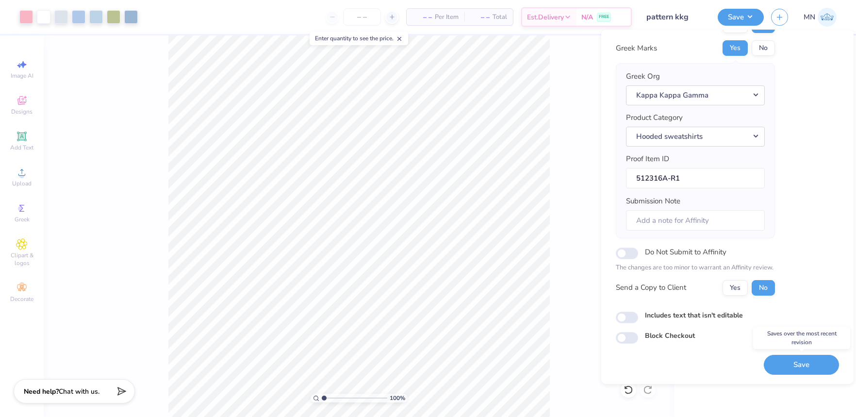
click at [794, 360] on button "Save" at bounding box center [801, 365] width 75 height 20
drag, startPoint x: 798, startPoint y: 359, endPoint x: 692, endPoint y: 26, distance: 349.6
click at [798, 358] on div "Saving..." at bounding box center [801, 365] width 75 height 20
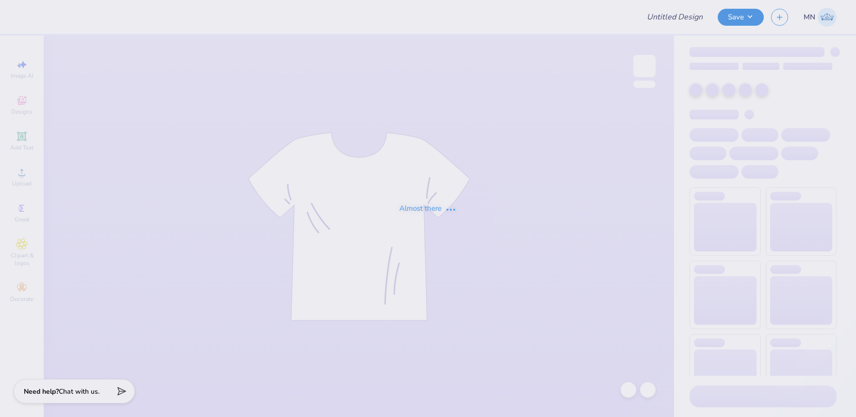
type input "tri delt parents weekend"
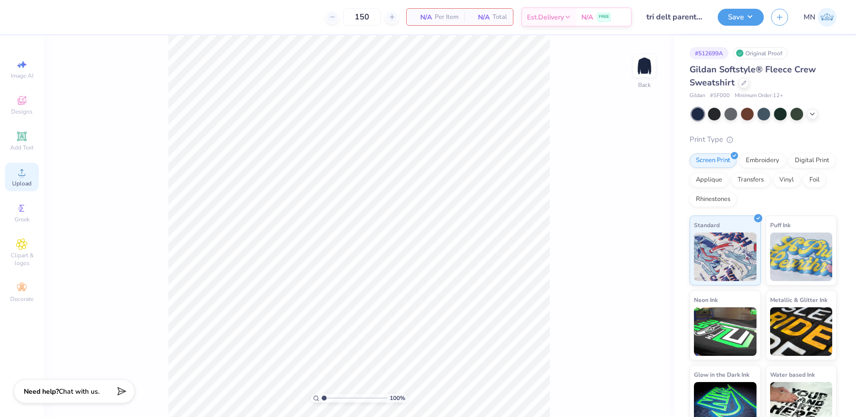
click at [21, 172] on icon at bounding box center [22, 173] width 12 height 12
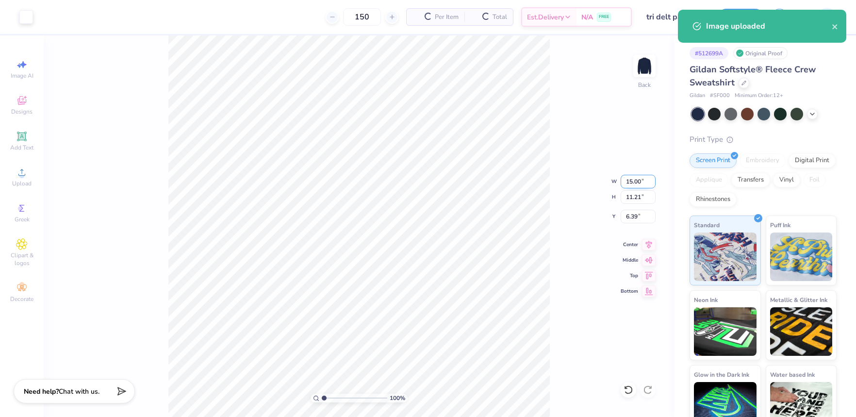
click at [632, 179] on input "15.00" at bounding box center [638, 182] width 35 height 14
type input "12.00"
type input "8.97"
click at [635, 216] on input "7.51" at bounding box center [638, 217] width 35 height 14
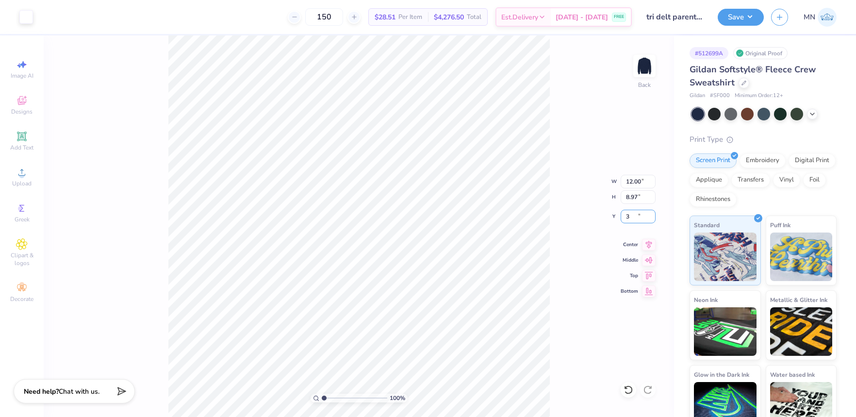
type input "3.00"
click at [646, 73] on img at bounding box center [644, 66] width 39 height 39
click at [12, 164] on div "Upload" at bounding box center [22, 177] width 34 height 29
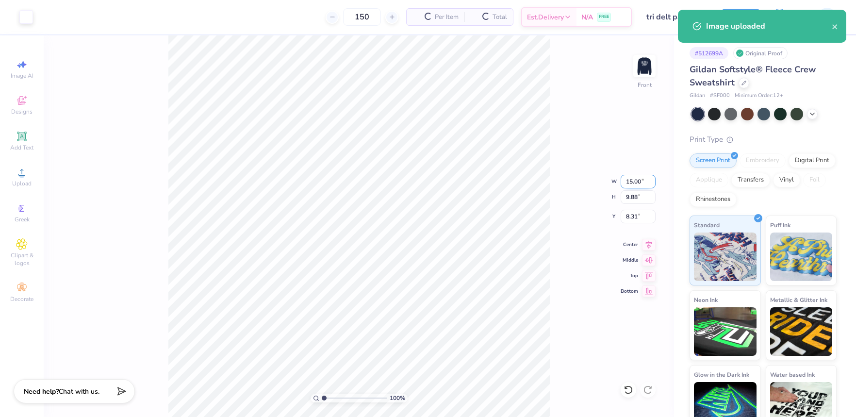
click at [641, 181] on input "15.00" at bounding box center [638, 182] width 35 height 14
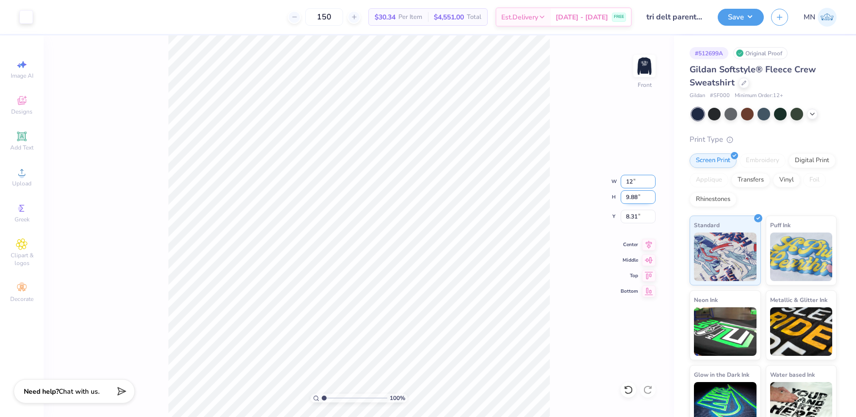
type input "12.00"
type input "7.91"
type input "9.30"
click at [640, 217] on input "9.30" at bounding box center [638, 217] width 35 height 14
type input "3.00"
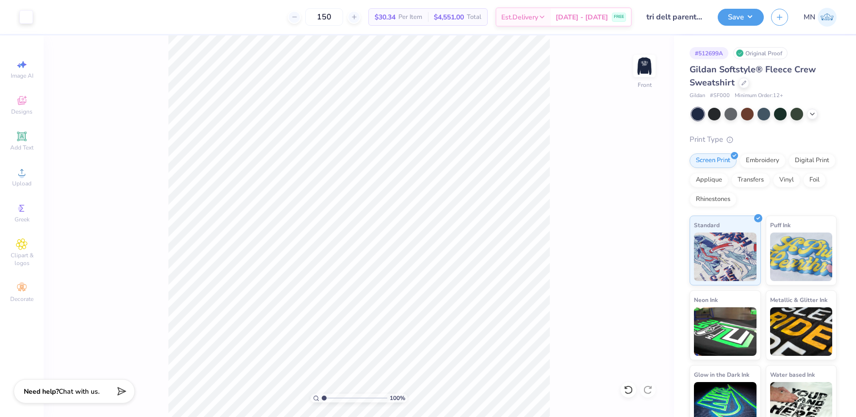
drag, startPoint x: 25, startPoint y: 134, endPoint x: 54, endPoint y: 102, distance: 43.3
click at [25, 135] on icon at bounding box center [21, 136] width 9 height 9
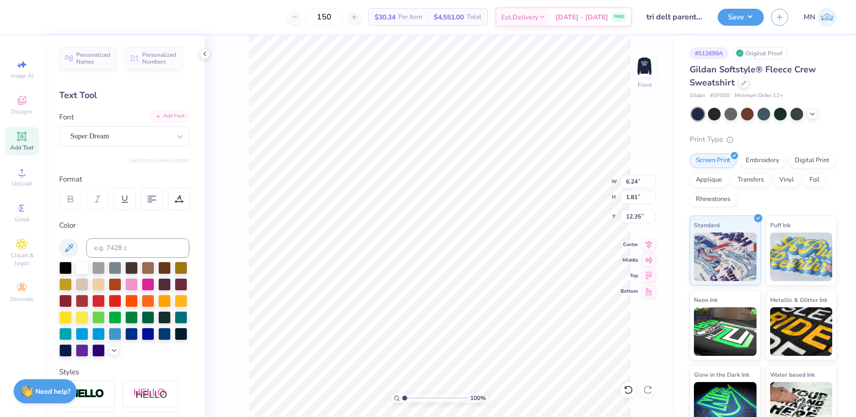
click at [167, 116] on div "Add Font" at bounding box center [170, 116] width 38 height 11
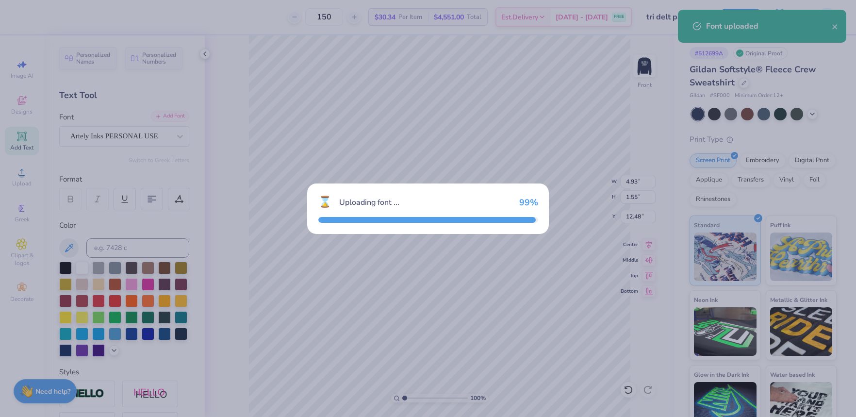
type input "4.93"
type input "1.55"
type input "12.48"
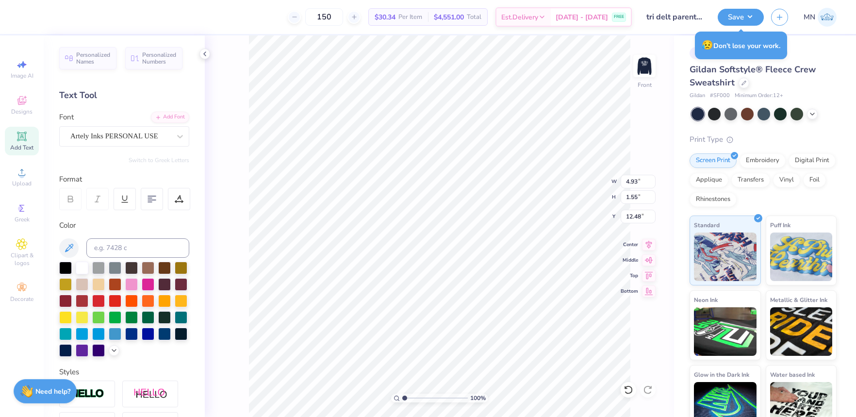
paste textarea "Parent's Weekend 2025"
type textarea "Parent's Weekend 2025"
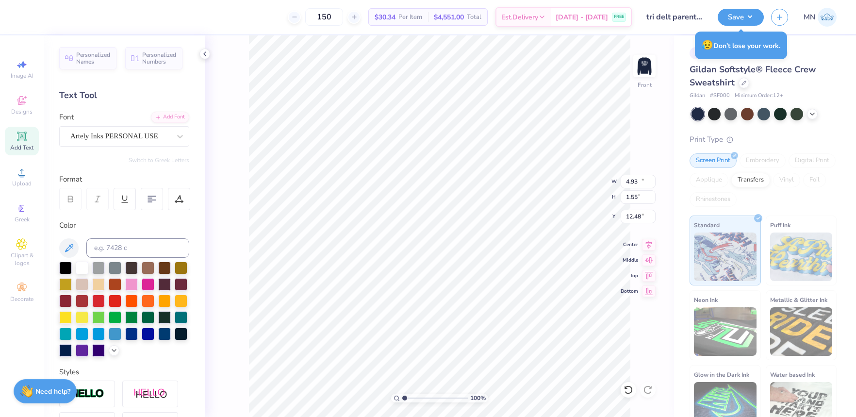
type input "15.43"
type input "1.44"
type input "12.53"
type textarea "Parent's Weekend"
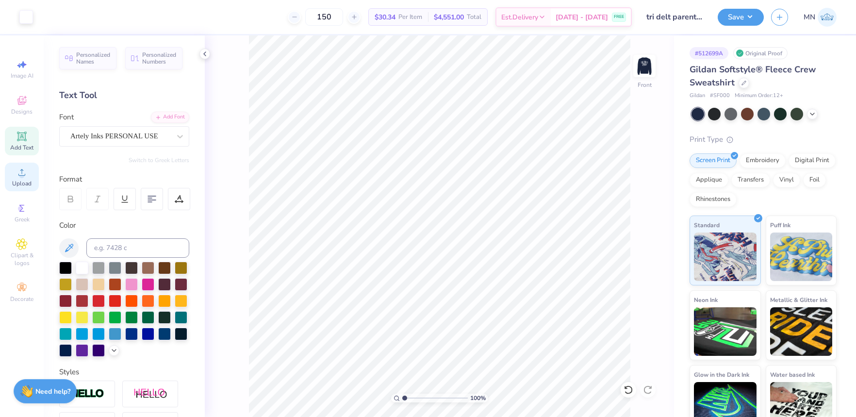
click at [20, 169] on icon at bounding box center [22, 173] width 12 height 12
type input "2.74"
type input "0.85"
type input "12.83"
type input "2.5"
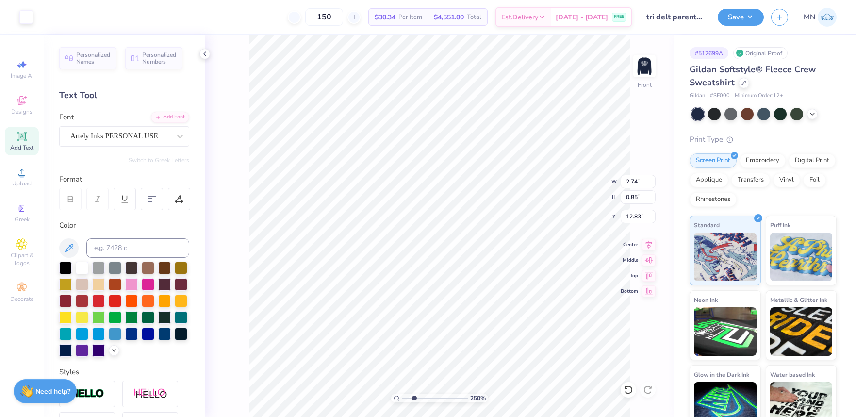
click at [414, 398] on input "range" at bounding box center [435, 398] width 66 height 9
type input "12.93"
type input "9.23"
type input "1.05"
type input "12.73"
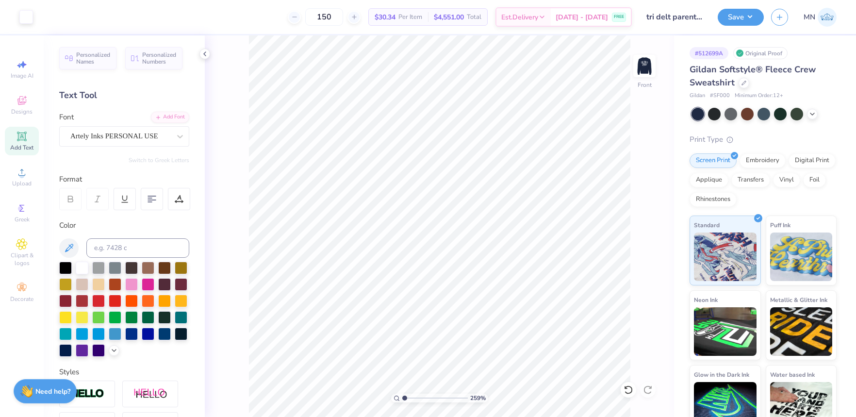
type input "1"
drag, startPoint x: 415, startPoint y: 398, endPoint x: 398, endPoint y: 396, distance: 16.7
click at [398, 397] on div "259 %" at bounding box center [439, 398] width 97 height 9
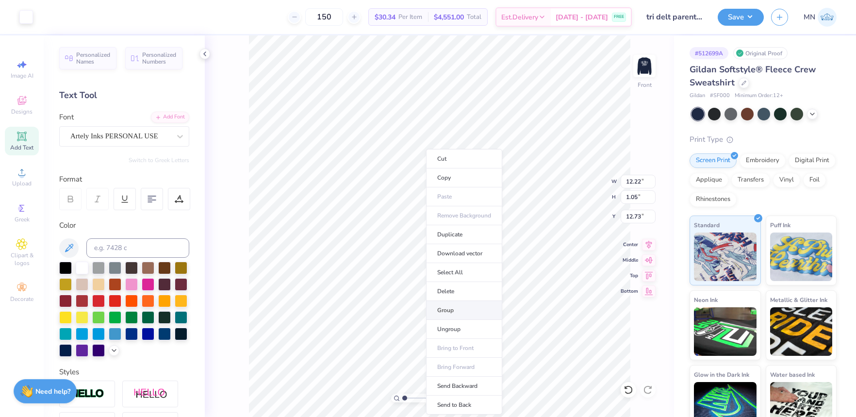
click at [451, 310] on li "Group" at bounding box center [464, 310] width 76 height 19
type input "8.56"
type input "0.73"
type input "11.55"
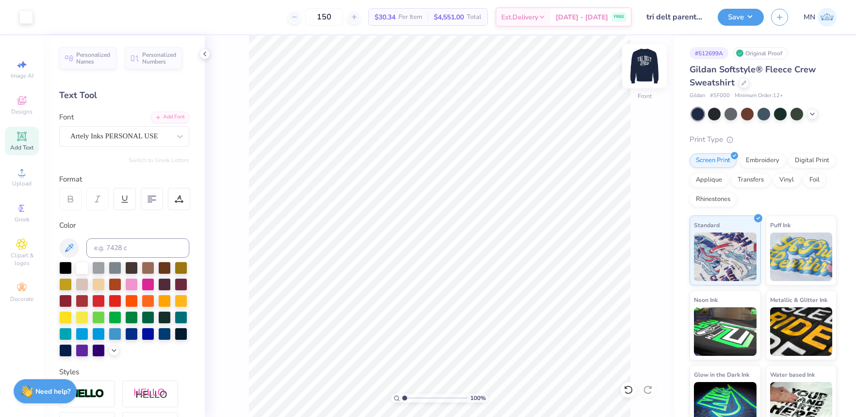
click at [644, 69] on img at bounding box center [644, 66] width 39 height 39
drag, startPoint x: 740, startPoint y: 21, endPoint x: 741, endPoint y: 27, distance: 5.8
click at [741, 23] on button "Save" at bounding box center [741, 17] width 46 height 17
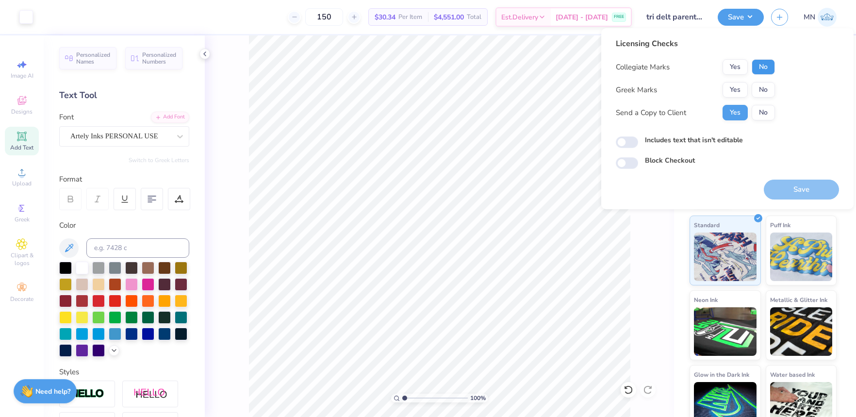
click at [760, 67] on button "No" at bounding box center [763, 67] width 23 height 16
drag, startPoint x: 747, startPoint y: 79, endPoint x: 738, endPoint y: 99, distance: 21.7
click at [736, 92] on button "Yes" at bounding box center [735, 90] width 25 height 16
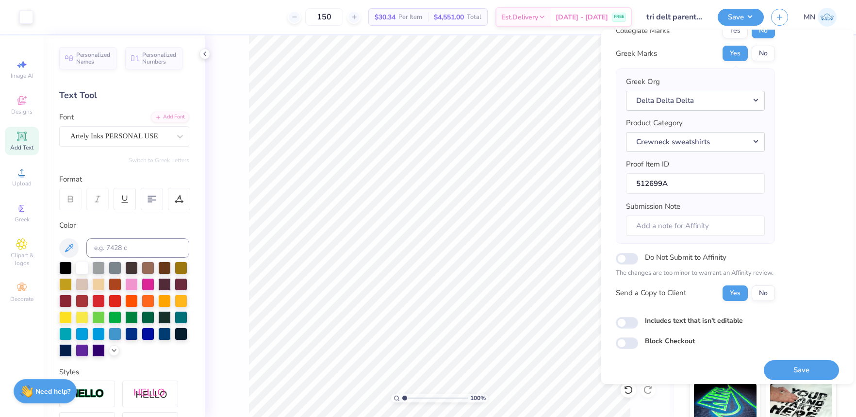
scroll to position [43, 0]
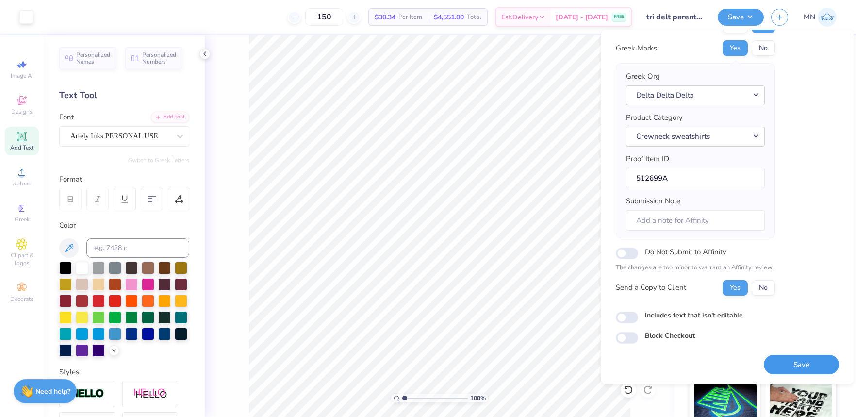
click at [791, 356] on button "Save" at bounding box center [801, 365] width 75 height 20
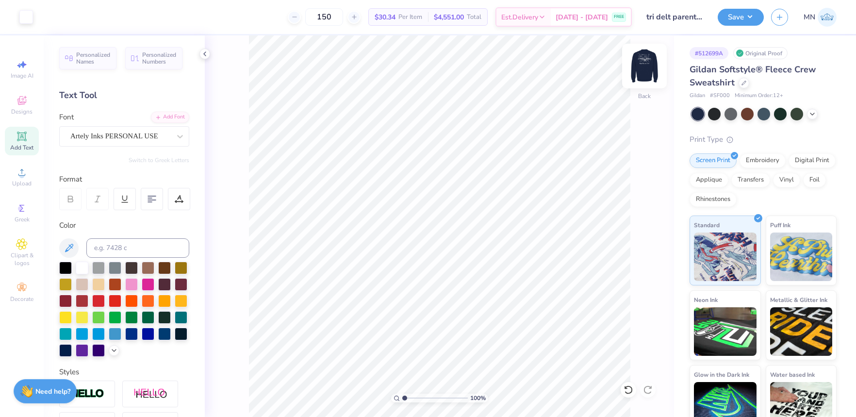
click at [655, 63] on img at bounding box center [644, 66] width 39 height 39
type input "3.84"
drag, startPoint x: 405, startPoint y: 396, endPoint x: 423, endPoint y: 393, distance: 17.7
click at [423, 396] on input "range" at bounding box center [435, 398] width 66 height 9
type input "6.46"
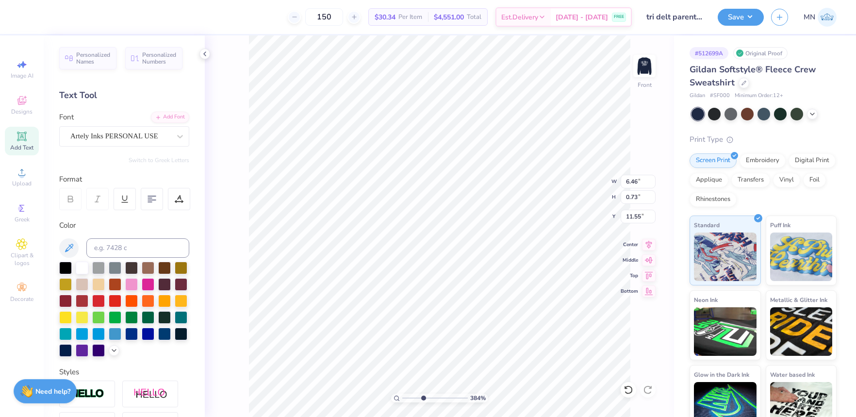
scroll to position [0, 1]
type textarea "Parent' 's Weekend"
click at [423, 401] on input "range" at bounding box center [435, 398] width 66 height 9
drag, startPoint x: 417, startPoint y: 400, endPoint x: 412, endPoint y: 394, distance: 7.3
click at [413, 399] on input "range" at bounding box center [435, 398] width 66 height 9
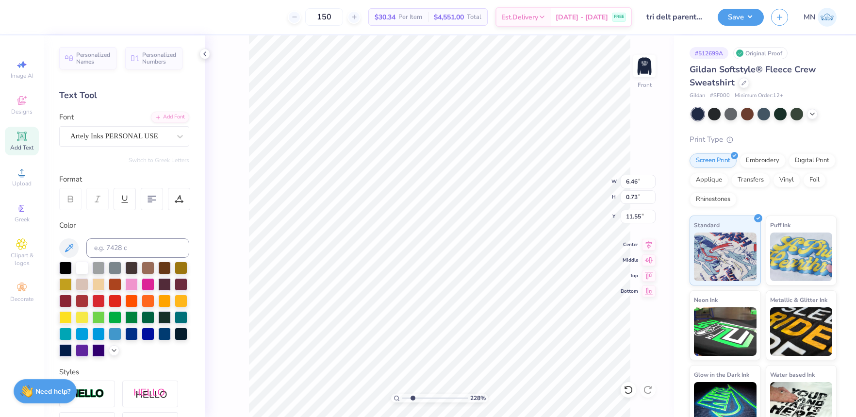
type input "2.28138412960919"
type textarea "Parent' s Weekend"
type input "2.28138412960919"
type textarea "Parent' s Weekend"
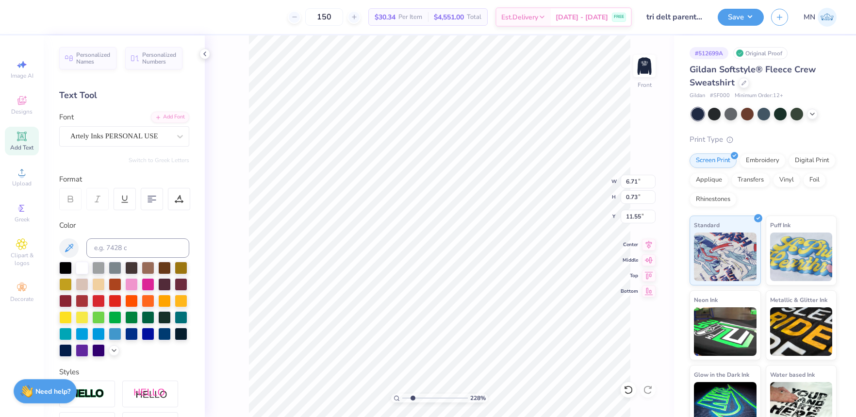
type input "2.28138412960919"
type input "6.97"
type input "2.28138412960919"
type textarea "Parent' s Weekend"
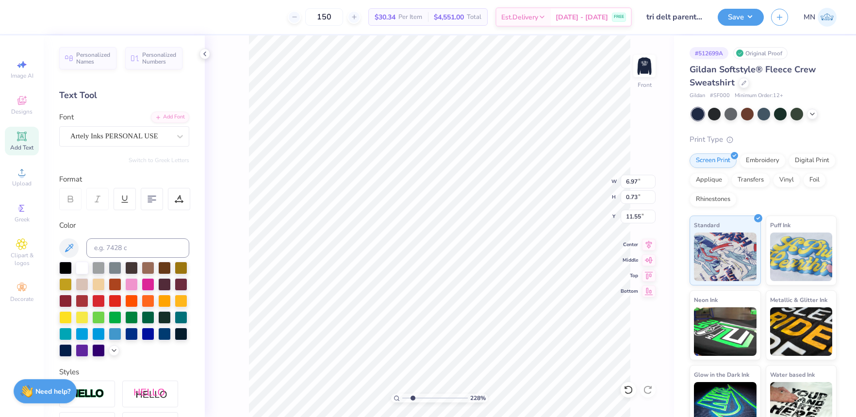
type input "2.28138412960919"
type textarea "Parent' 's Weekend"
drag, startPoint x: 736, startPoint y: 19, endPoint x: 736, endPoint y: 26, distance: 6.3
click at [736, 19] on button "Save" at bounding box center [741, 17] width 46 height 17
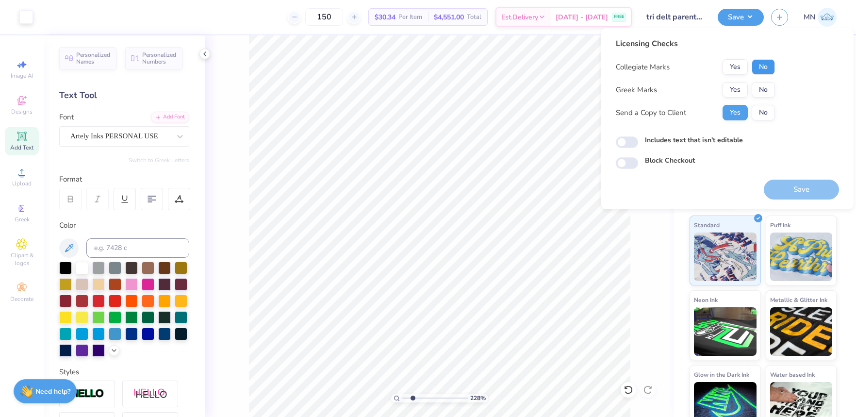
click at [760, 64] on button "No" at bounding box center [763, 67] width 23 height 16
drag, startPoint x: 745, startPoint y: 87, endPoint x: 783, endPoint y: 219, distance: 136.8
click at [745, 88] on button "Yes" at bounding box center [735, 90] width 25 height 16
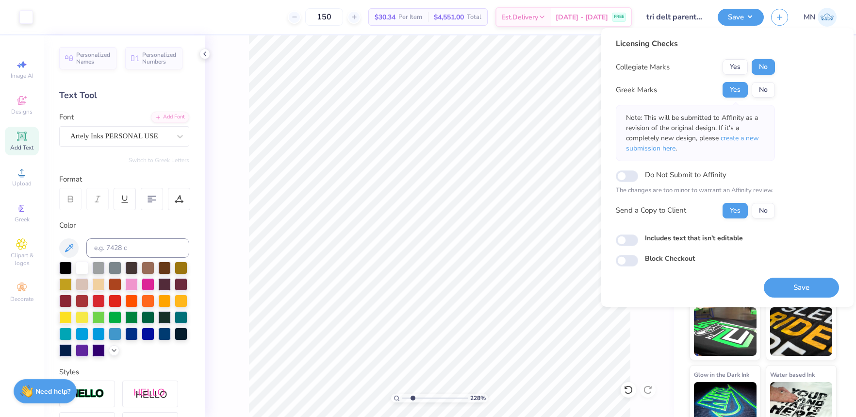
drag, startPoint x: 792, startPoint y: 281, endPoint x: 770, endPoint y: 289, distance: 23.2
click at [792, 281] on button "Save" at bounding box center [801, 288] width 75 height 20
type input "1"
click at [396, 396] on div "100 %" at bounding box center [439, 398] width 97 height 9
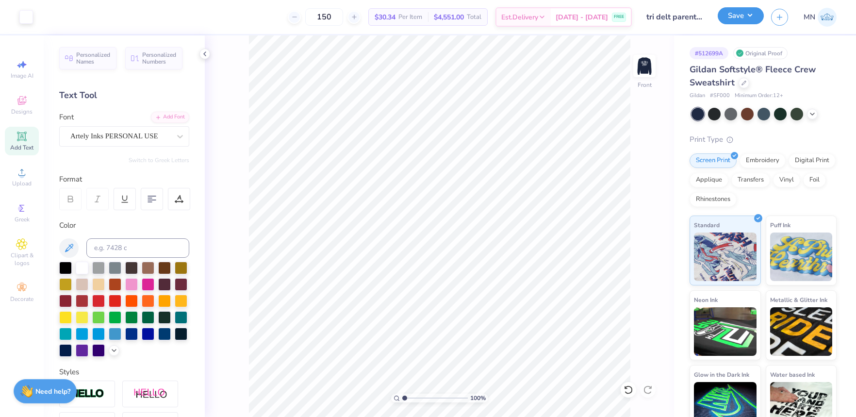
click at [737, 12] on button "Save" at bounding box center [741, 15] width 46 height 17
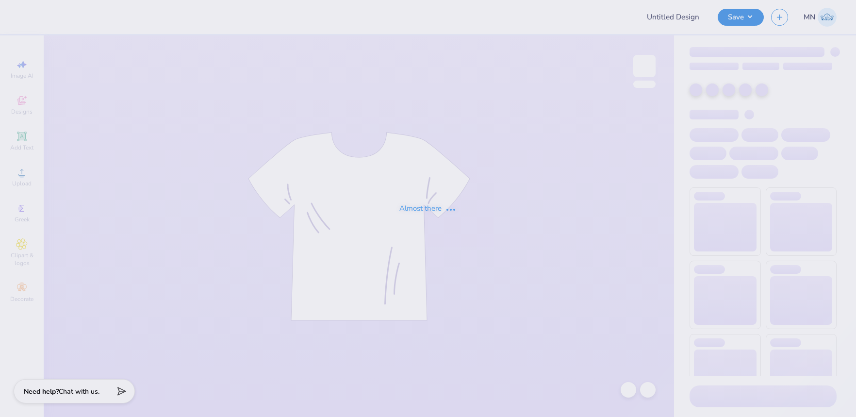
type input "phi mu shirts"
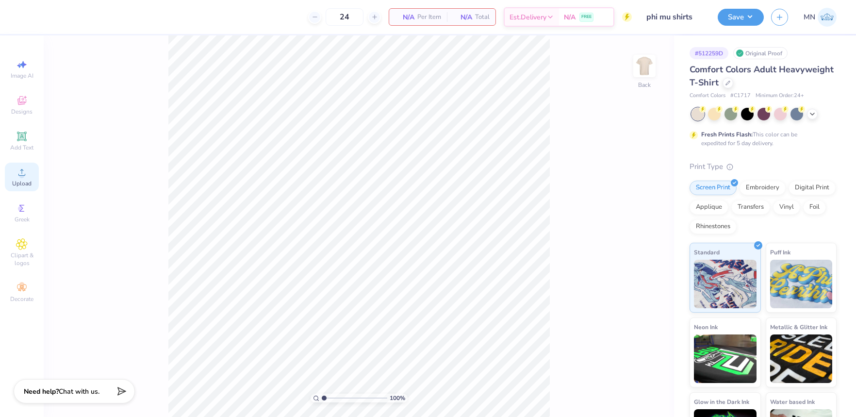
click at [22, 178] on icon at bounding box center [22, 173] width 12 height 12
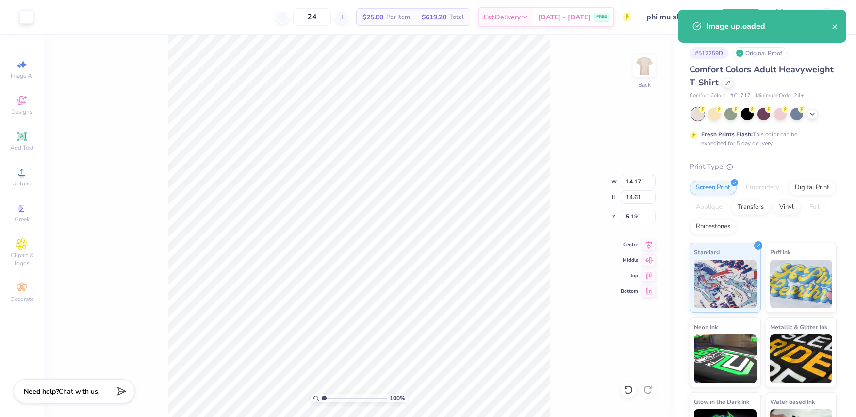
drag, startPoint x: 25, startPoint y: 16, endPoint x: 40, endPoint y: 49, distance: 36.1
click at [25, 16] on div at bounding box center [26, 17] width 14 height 14
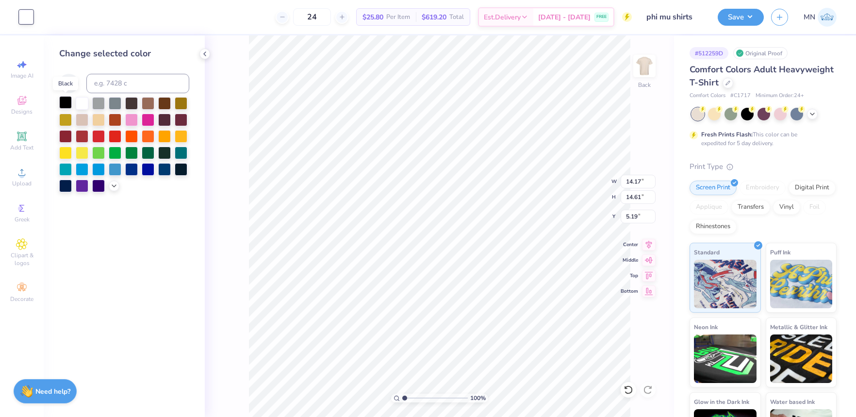
click at [65, 102] on div at bounding box center [65, 102] width 13 height 13
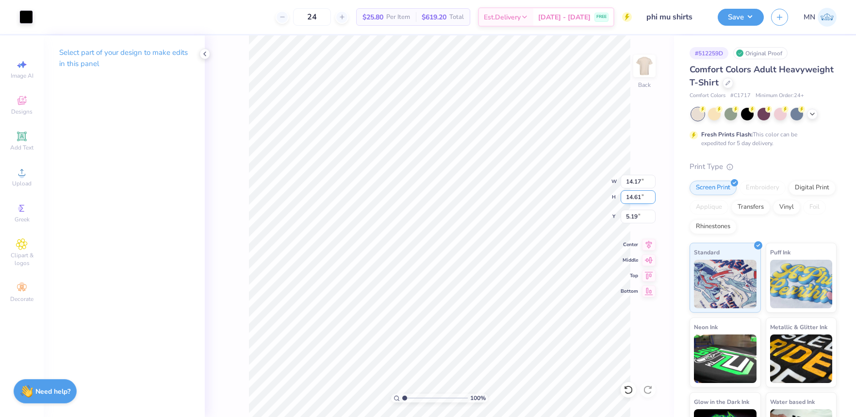
click at [639, 198] on input "14.61" at bounding box center [638, 197] width 35 height 14
type input "4"
type input "3.88"
type input "4.00"
type input "10.50"
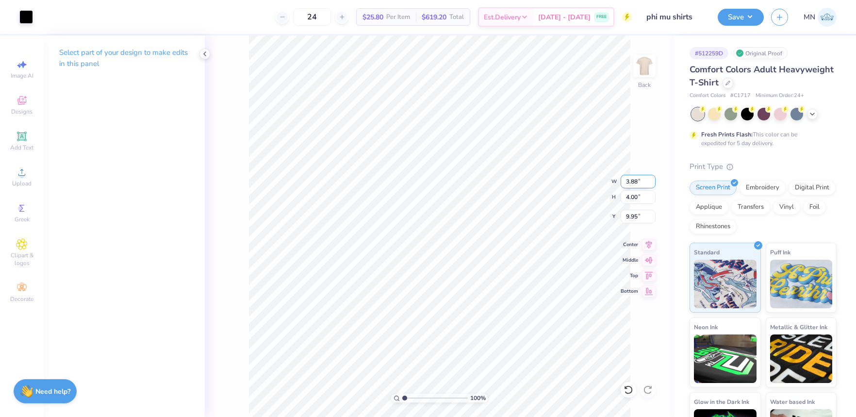
type input "9.95"
click at [639, 197] on input "4.00" at bounding box center [638, 197] width 35 height 14
type input "3.5"
type input "3.39"
type input "3.50"
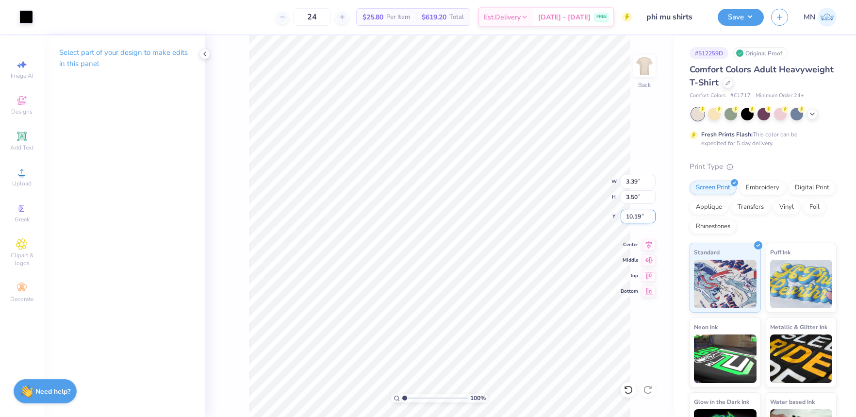
click at [632, 217] on input "10.19" at bounding box center [638, 217] width 35 height 14
type input "3.00"
click at [640, 69] on img at bounding box center [644, 66] width 39 height 39
click at [21, 178] on icon at bounding box center [22, 173] width 12 height 12
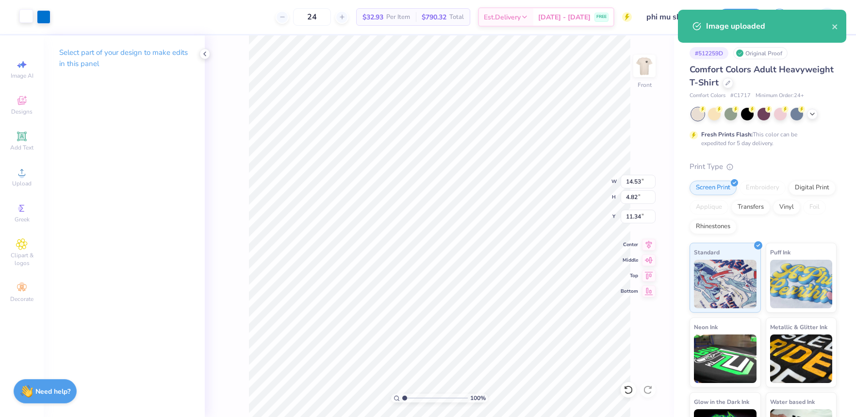
click at [31, 23] on div at bounding box center [26, 16] width 14 height 14
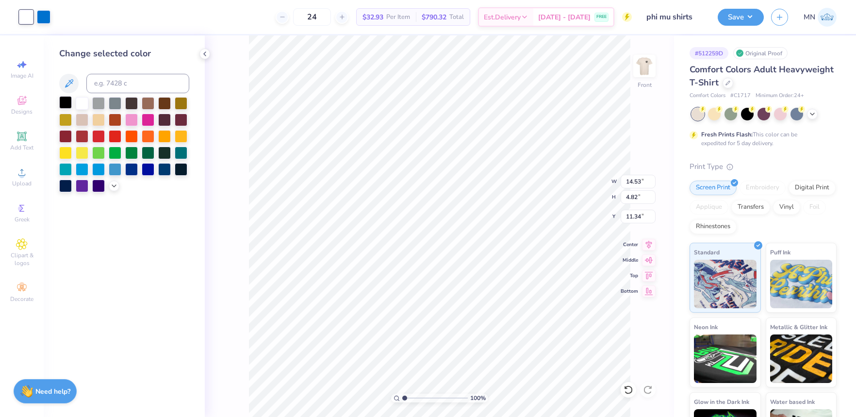
click at [66, 104] on div at bounding box center [65, 102] width 13 height 13
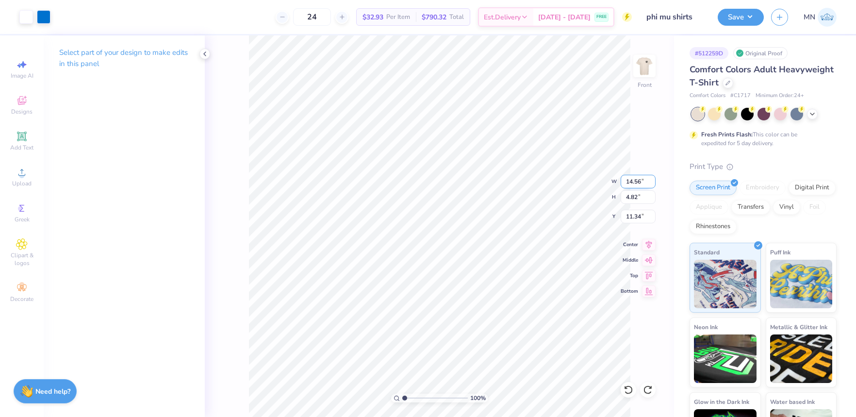
click at [644, 179] on input "14.56" at bounding box center [638, 182] width 35 height 14
type input "12.00"
type input "3.98"
click at [639, 219] on input "11.76" at bounding box center [638, 217] width 35 height 14
type input "3.00"
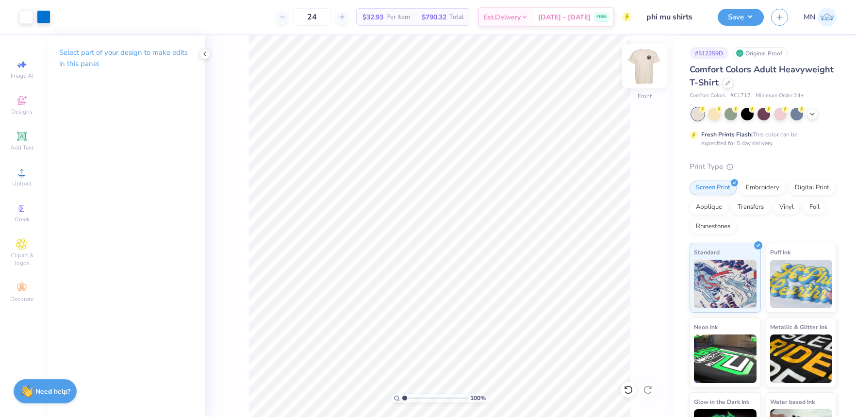
click at [641, 72] on img at bounding box center [644, 66] width 39 height 39
drag, startPoint x: 23, startPoint y: 13, endPoint x: 25, endPoint y: 43, distance: 30.6
click at [23, 13] on div at bounding box center [26, 17] width 14 height 14
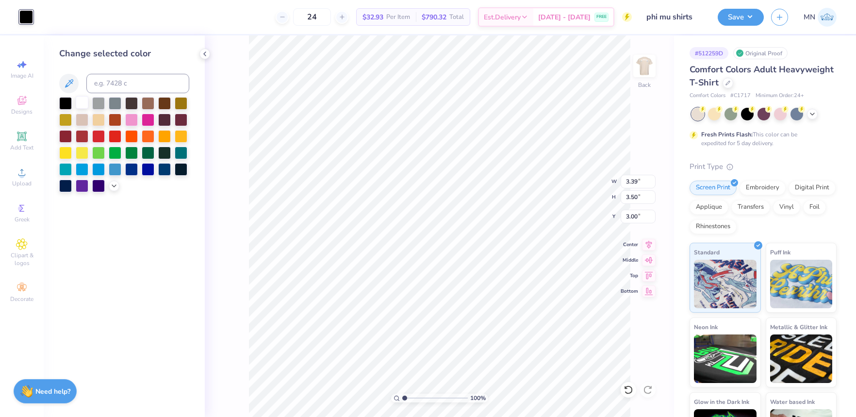
click at [79, 101] on div at bounding box center [82, 102] width 13 height 13
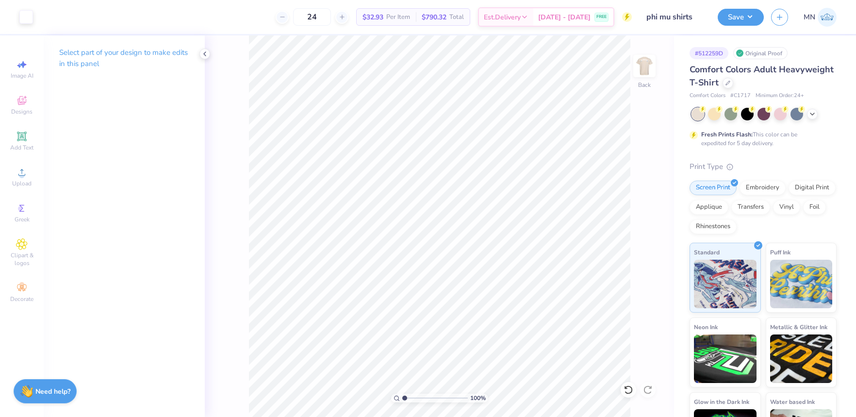
click at [737, 23] on button "Save" at bounding box center [741, 17] width 46 height 17
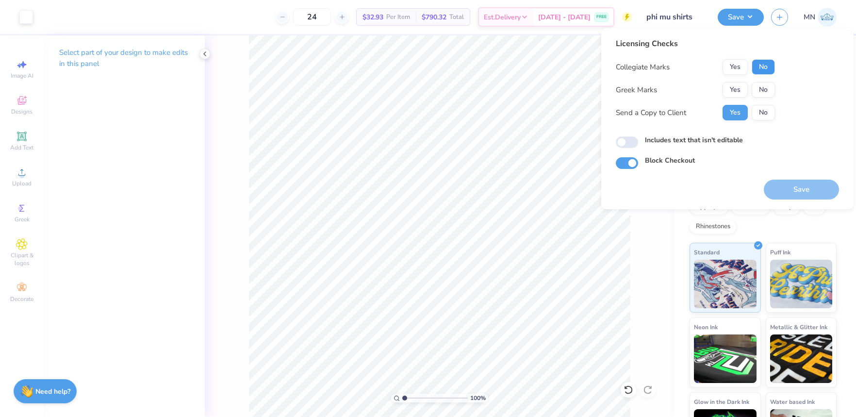
click at [756, 66] on button "No" at bounding box center [763, 67] width 23 height 16
click at [738, 84] on button "Yes" at bounding box center [735, 90] width 25 height 16
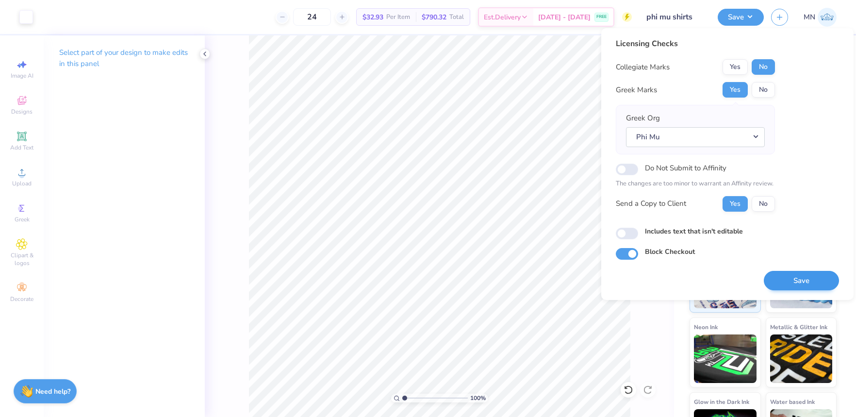
drag, startPoint x: 790, startPoint y: 270, endPoint x: 780, endPoint y: 276, distance: 12.0
click at [790, 270] on div "Save" at bounding box center [801, 275] width 75 height 31
drag, startPoint x: 780, startPoint y: 276, endPoint x: 632, endPoint y: 264, distance: 148.6
click at [779, 276] on button "Save" at bounding box center [801, 281] width 75 height 20
